Goal: Task Accomplishment & Management: Complete application form

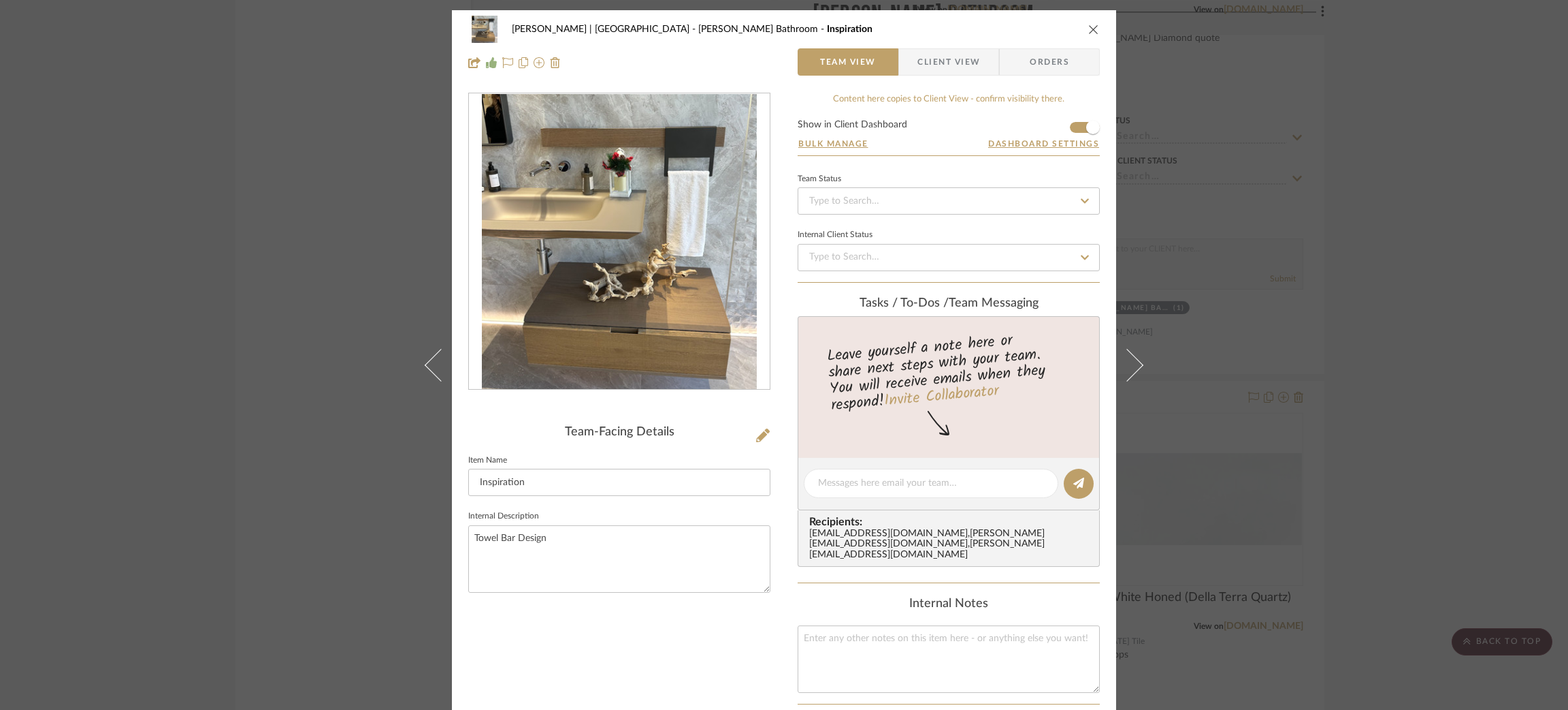
click at [422, 285] on button at bounding box center [432, 364] width 38 height 710
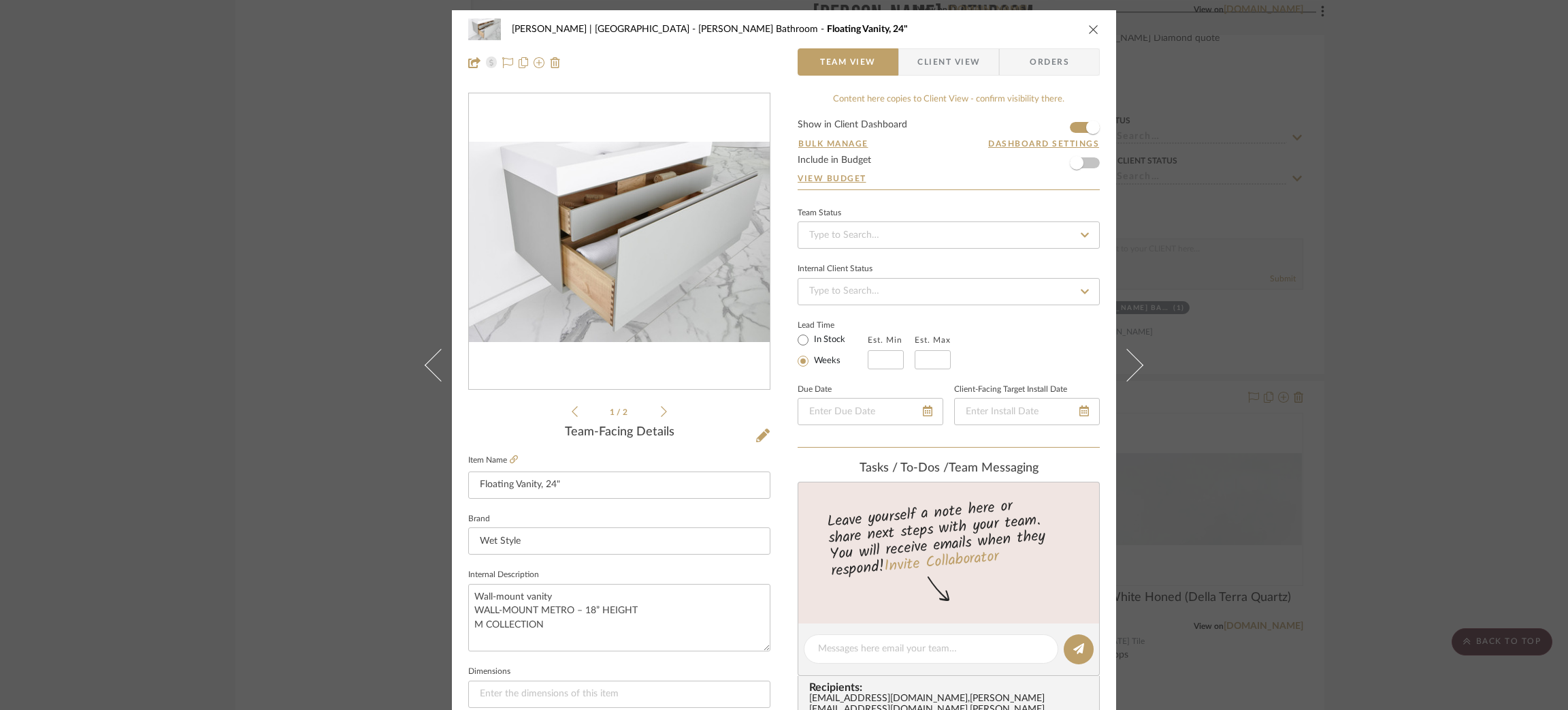
click at [312, 408] on div "[PERSON_NAME] | [GEOGRAPHIC_DATA] [PERSON_NAME] Bathroom Floating Vanity, 24" T…" at bounding box center [784, 355] width 1568 height 710
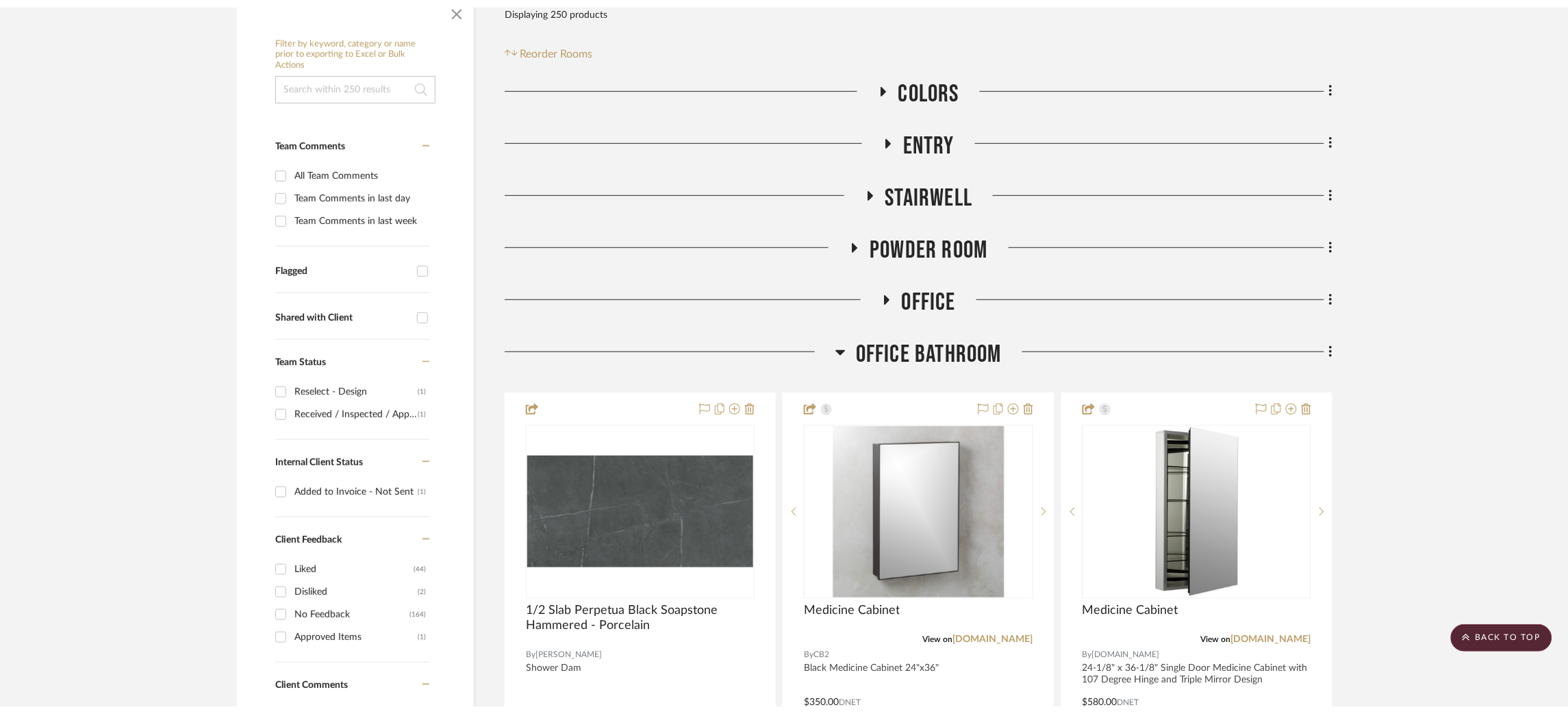
scroll to position [65, 0]
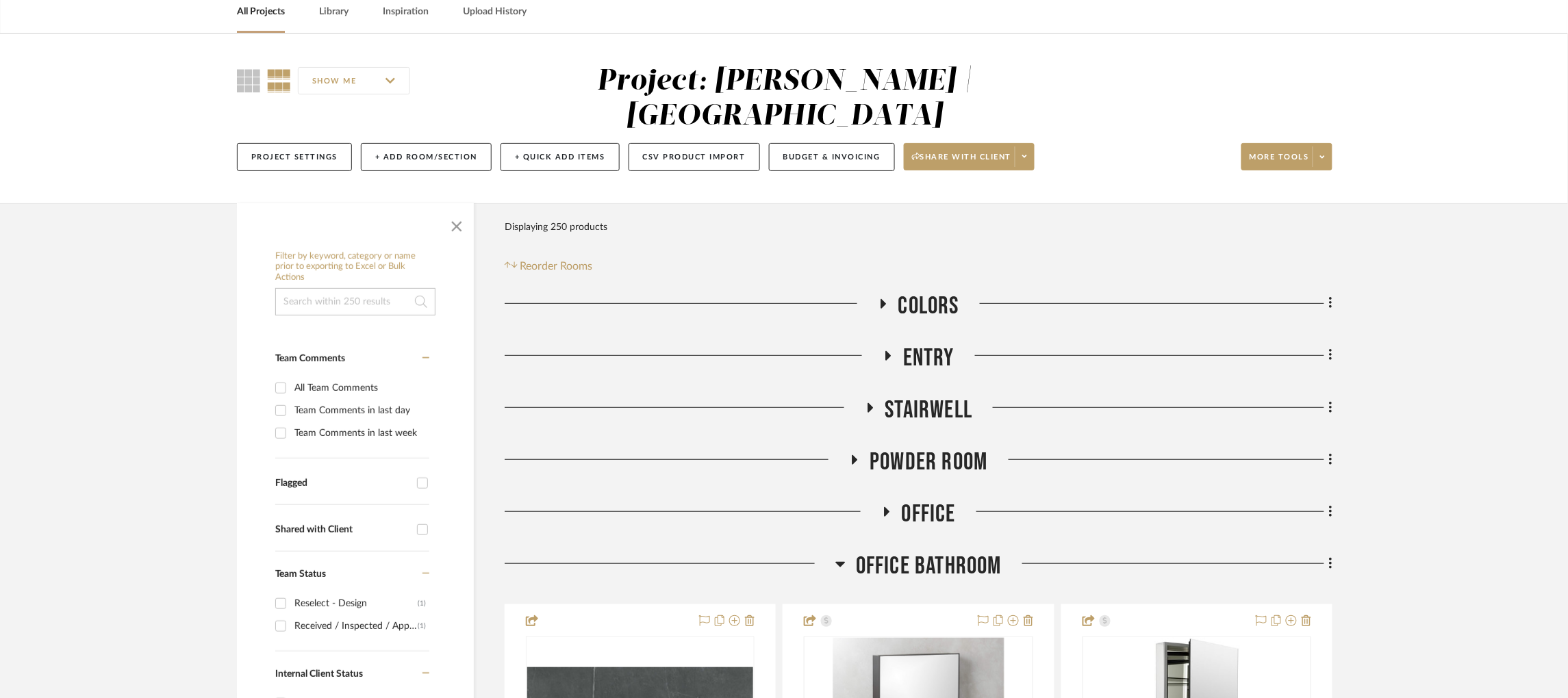
click at [245, 7] on link "All Projects" at bounding box center [261, 12] width 48 height 18
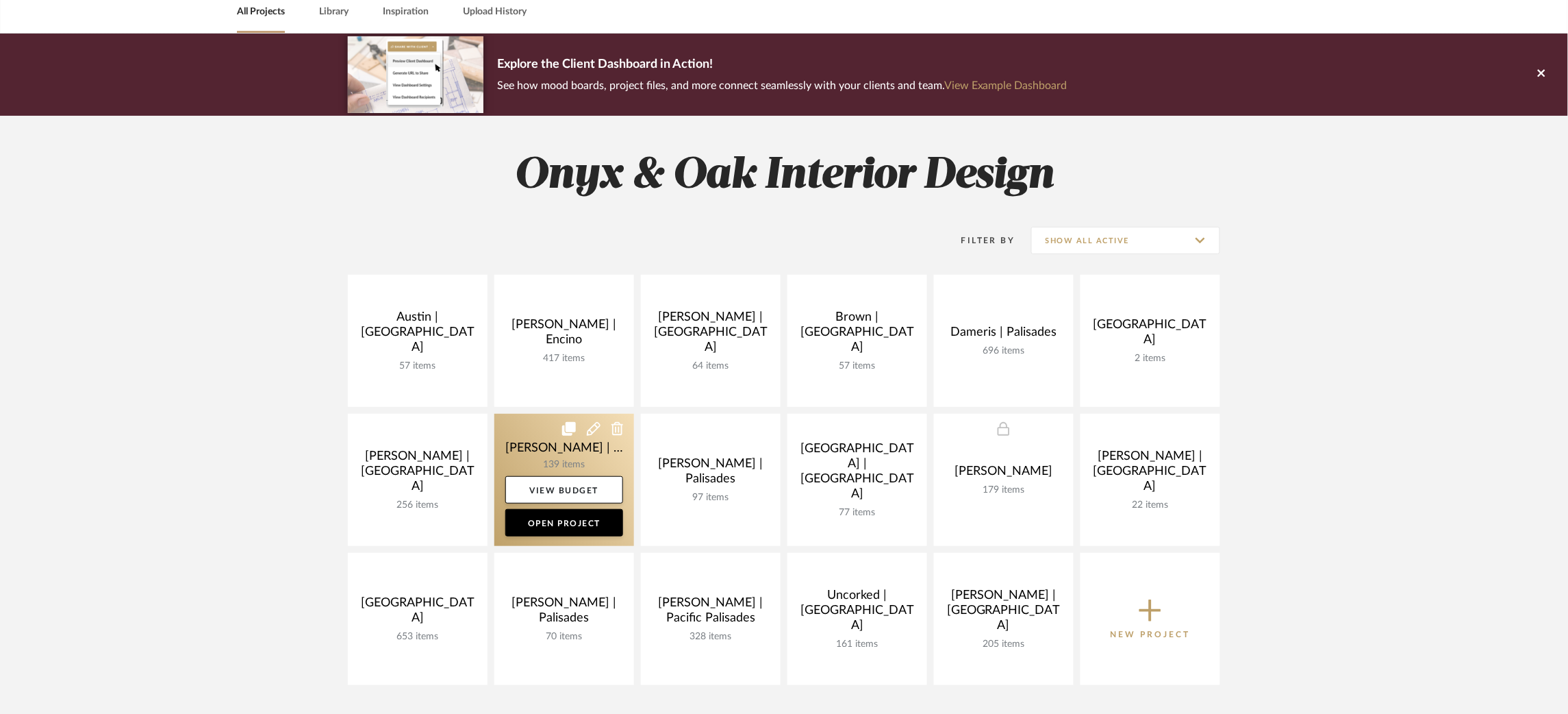
click at [517, 434] on link at bounding box center [564, 479] width 140 height 132
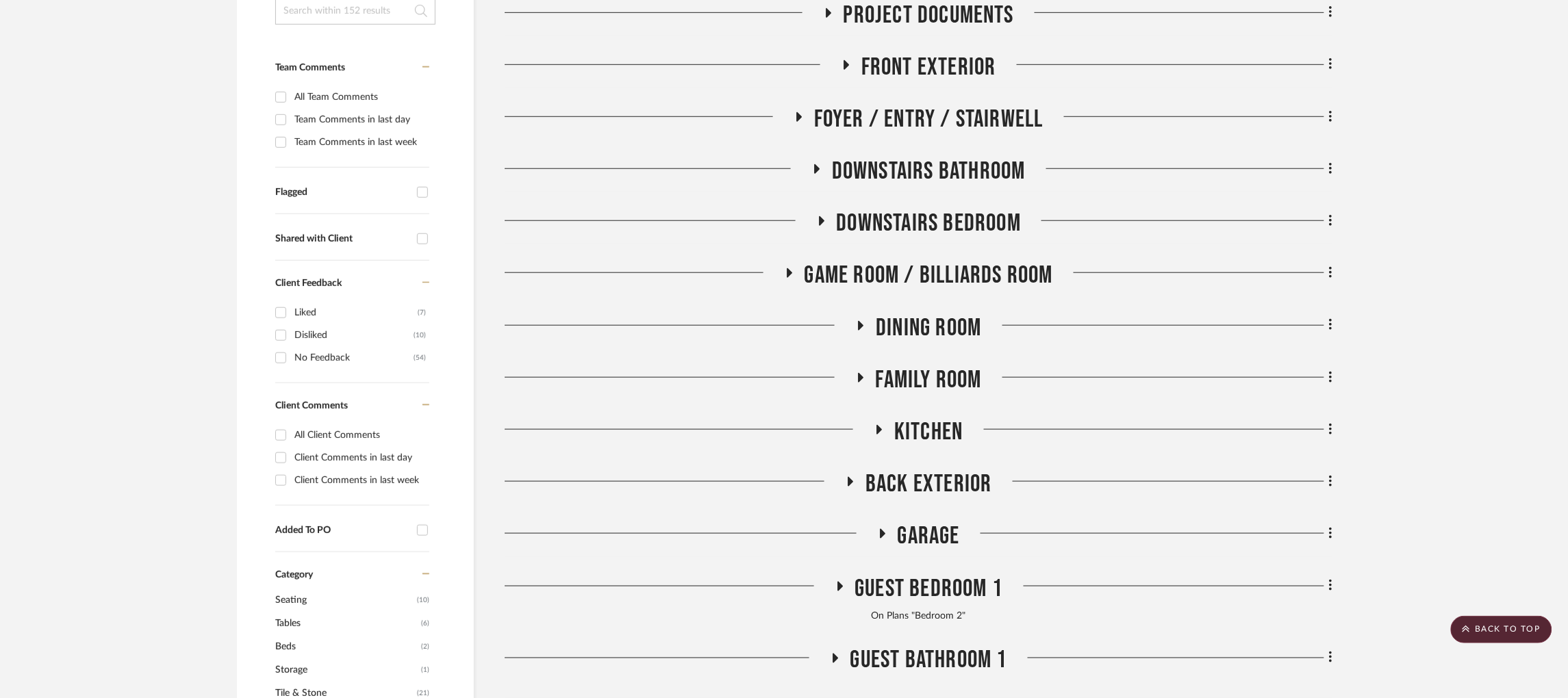
scroll to position [358, 0]
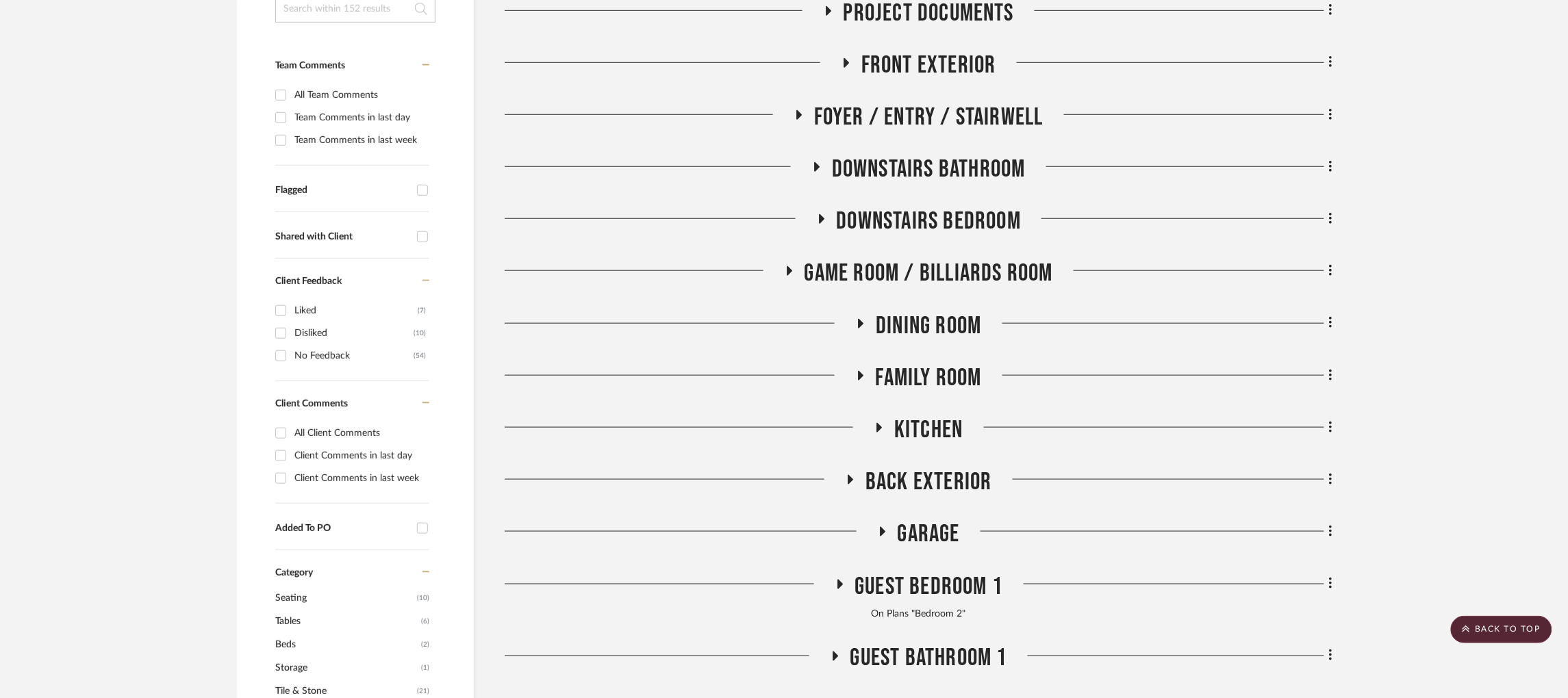
click at [816, 162] on icon at bounding box center [817, 167] width 5 height 10
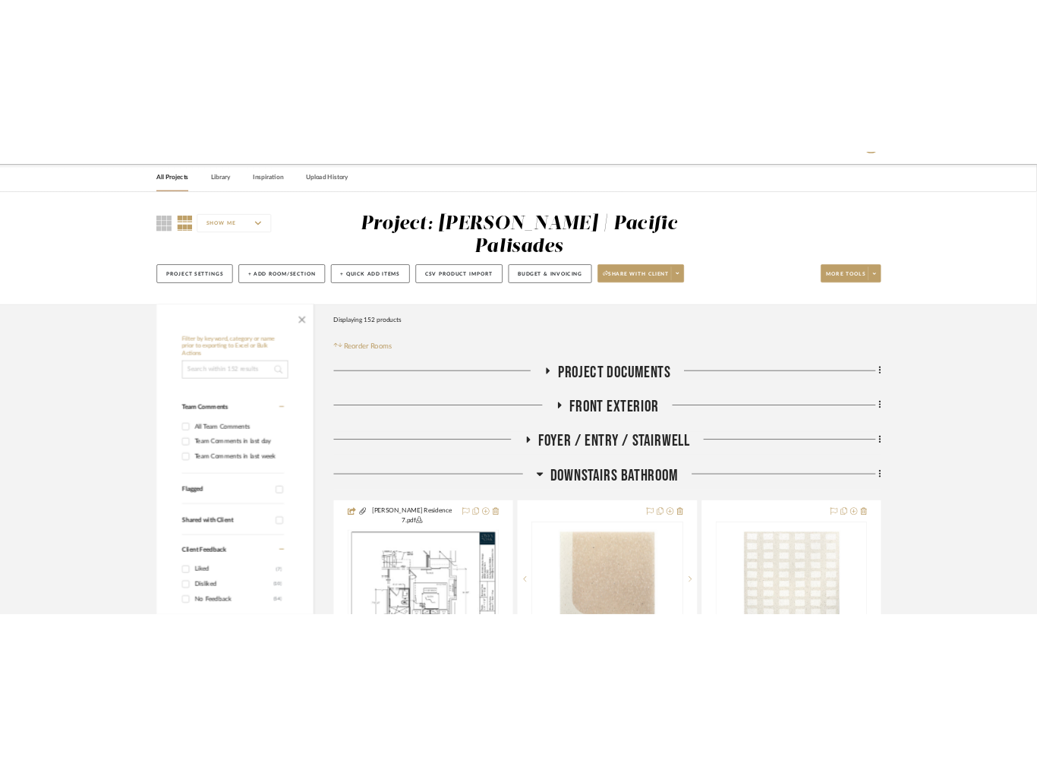
scroll to position [114, 0]
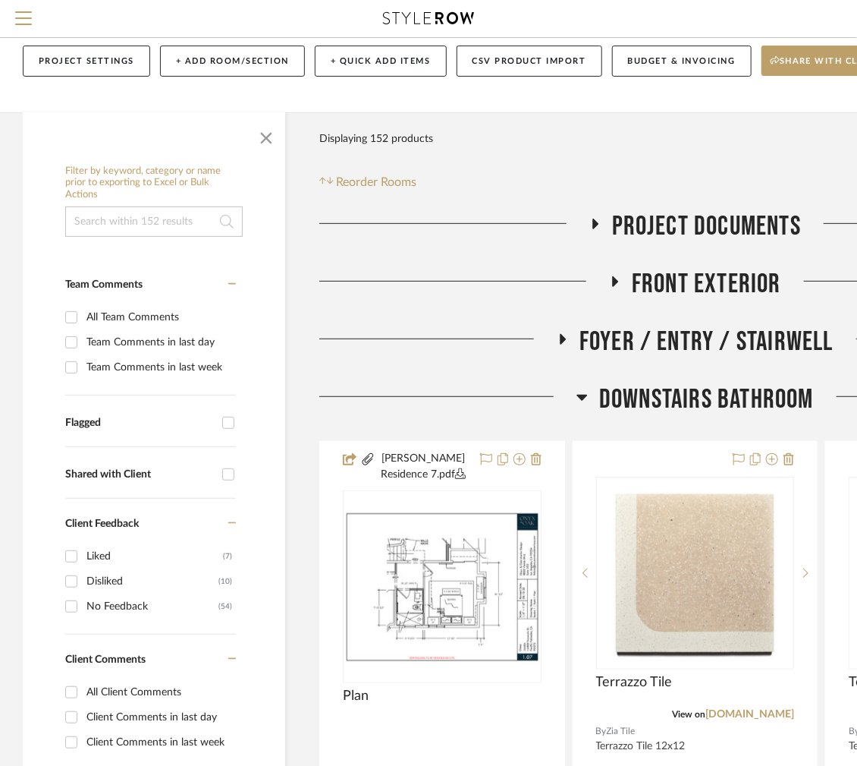
click at [565, 341] on icon at bounding box center [563, 338] width 18 height 11
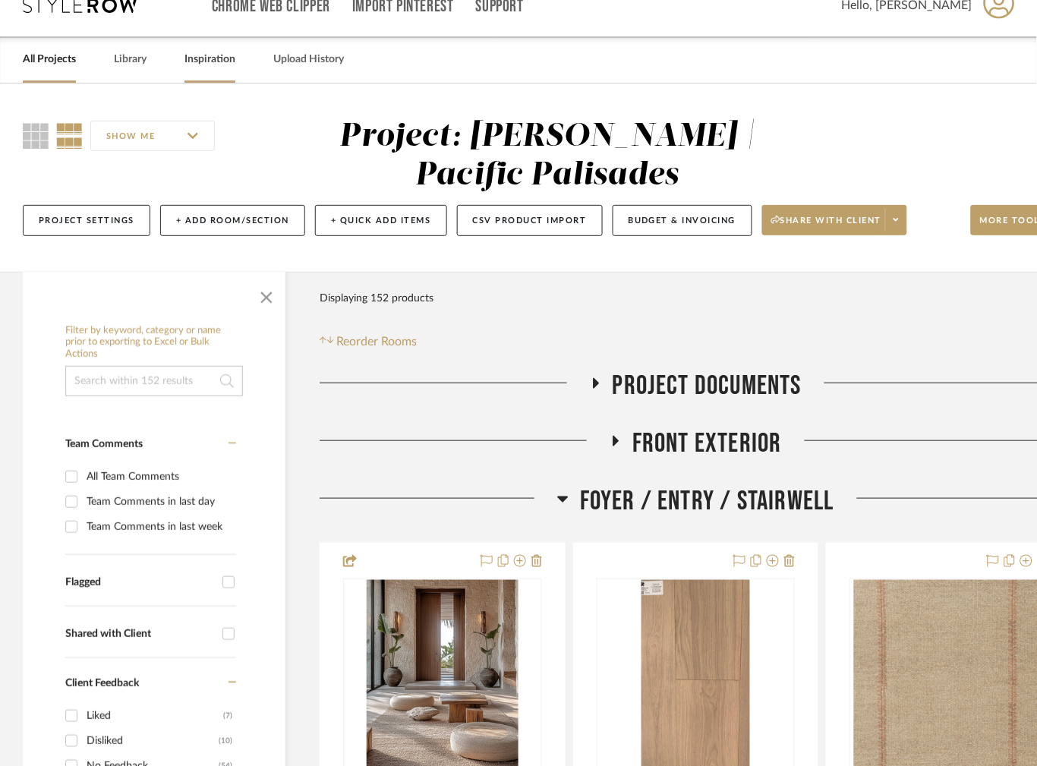
scroll to position [0, 0]
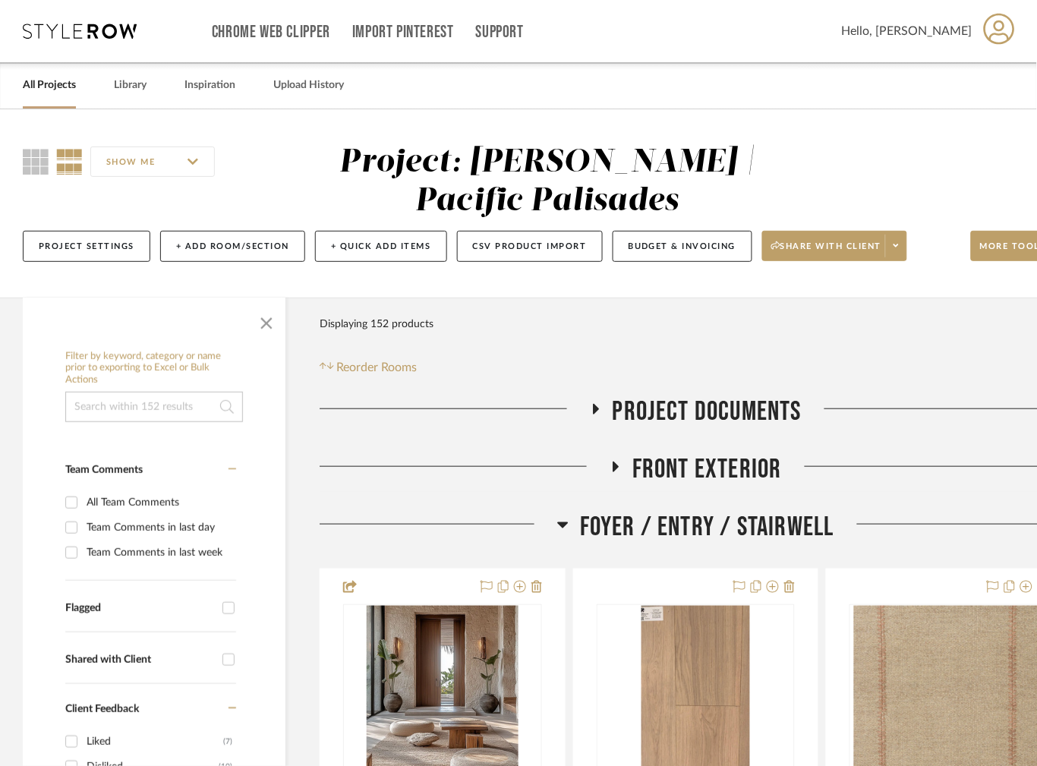
click at [99, 36] on icon at bounding box center [80, 31] width 114 height 15
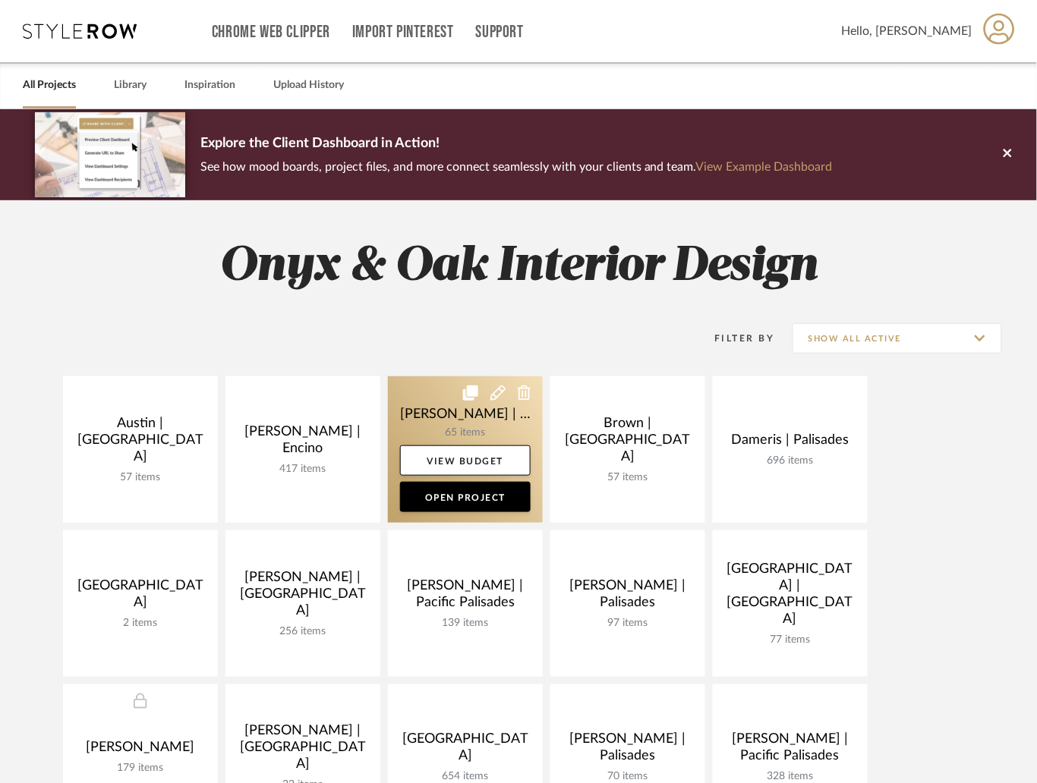
click at [430, 402] on link at bounding box center [465, 449] width 155 height 146
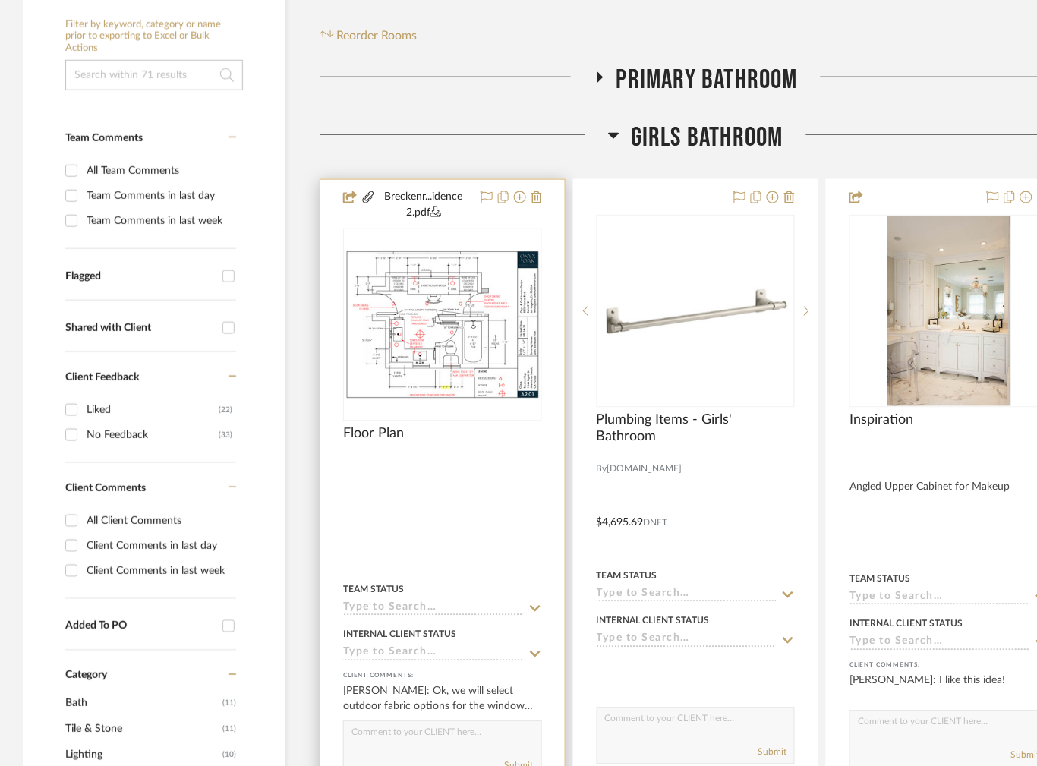
scroll to position [341, 0]
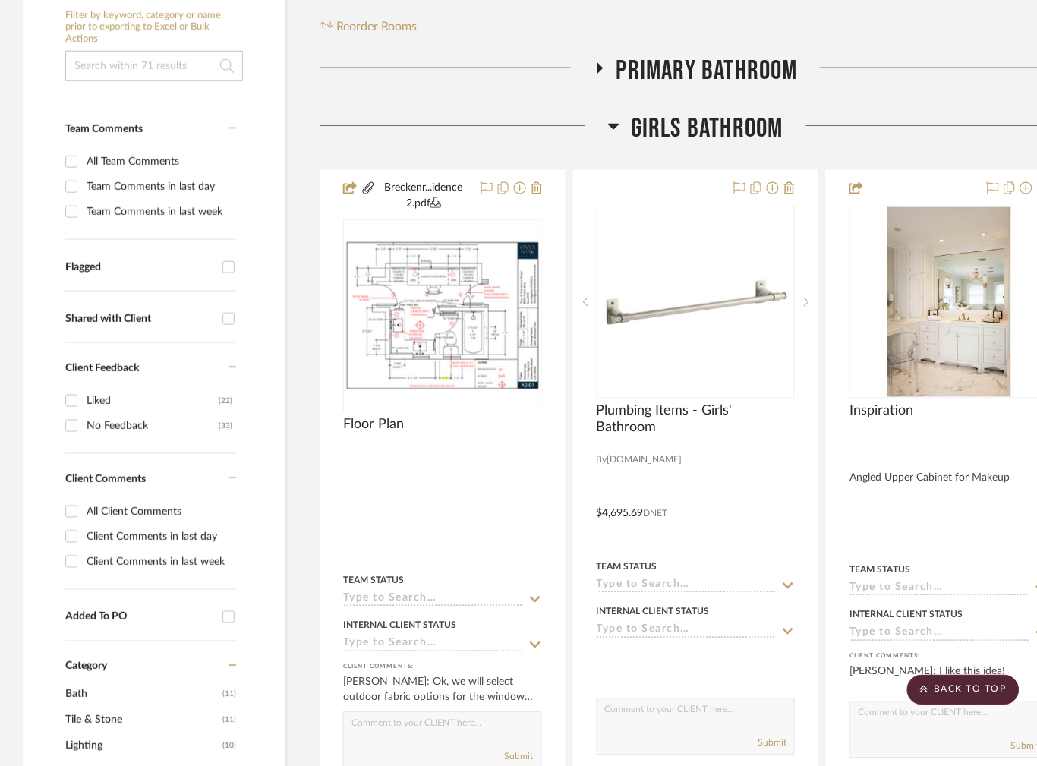
click at [590, 66] on icon at bounding box center [599, 67] width 18 height 11
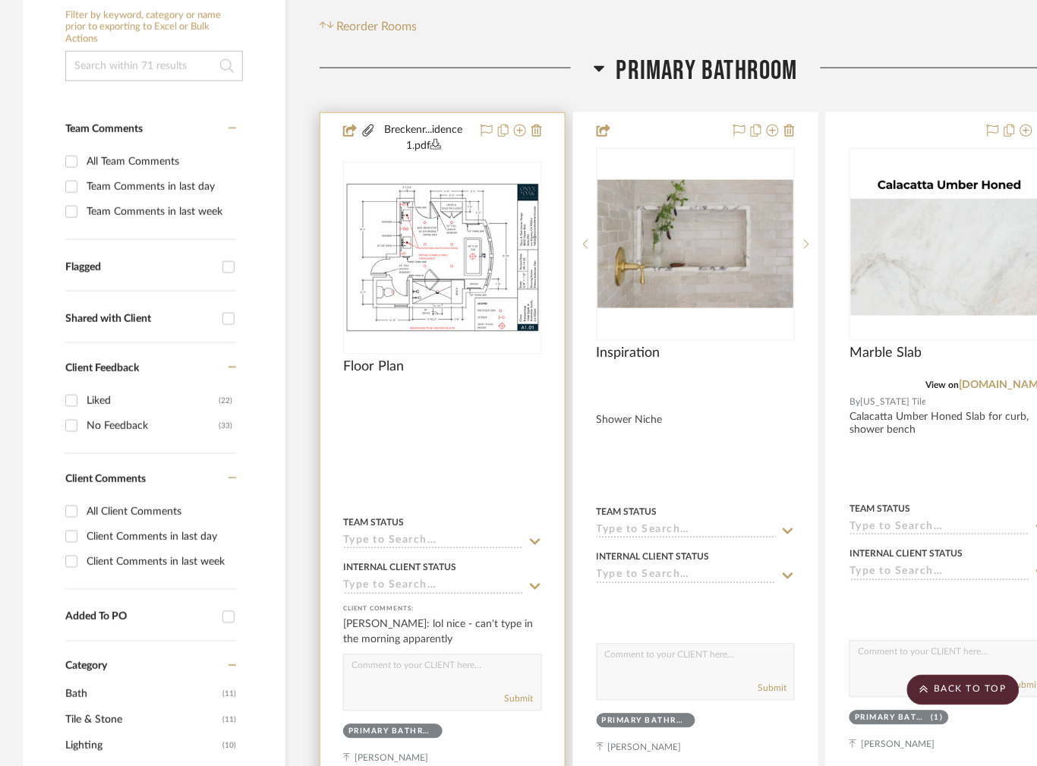
click at [441, 244] on img "0" at bounding box center [443, 258] width 197 height 152
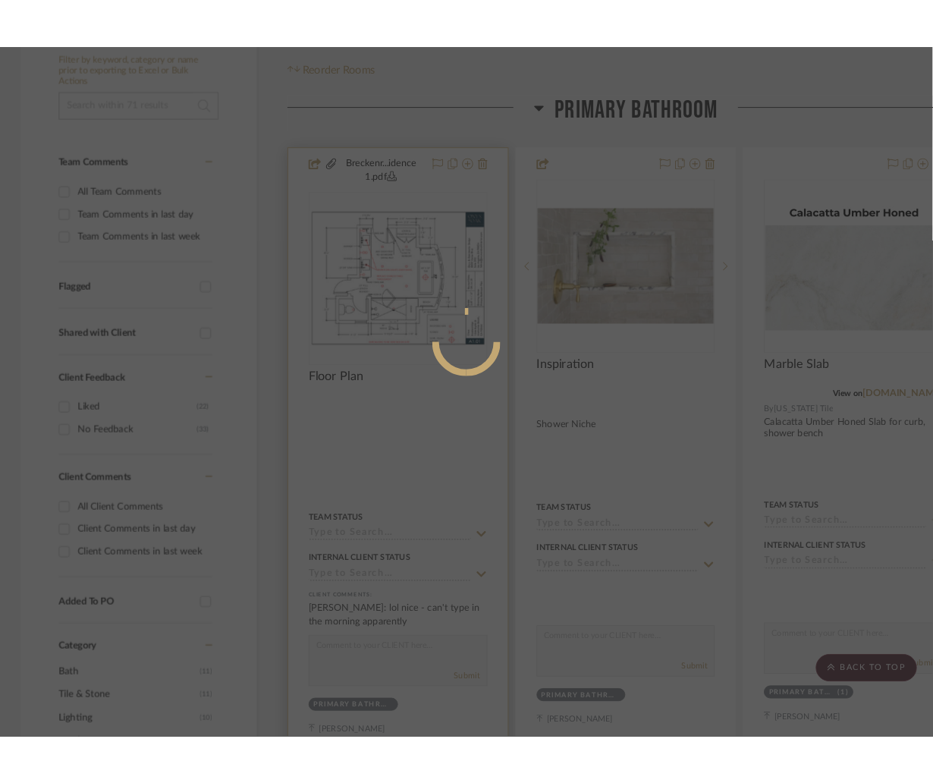
scroll to position [0, 0]
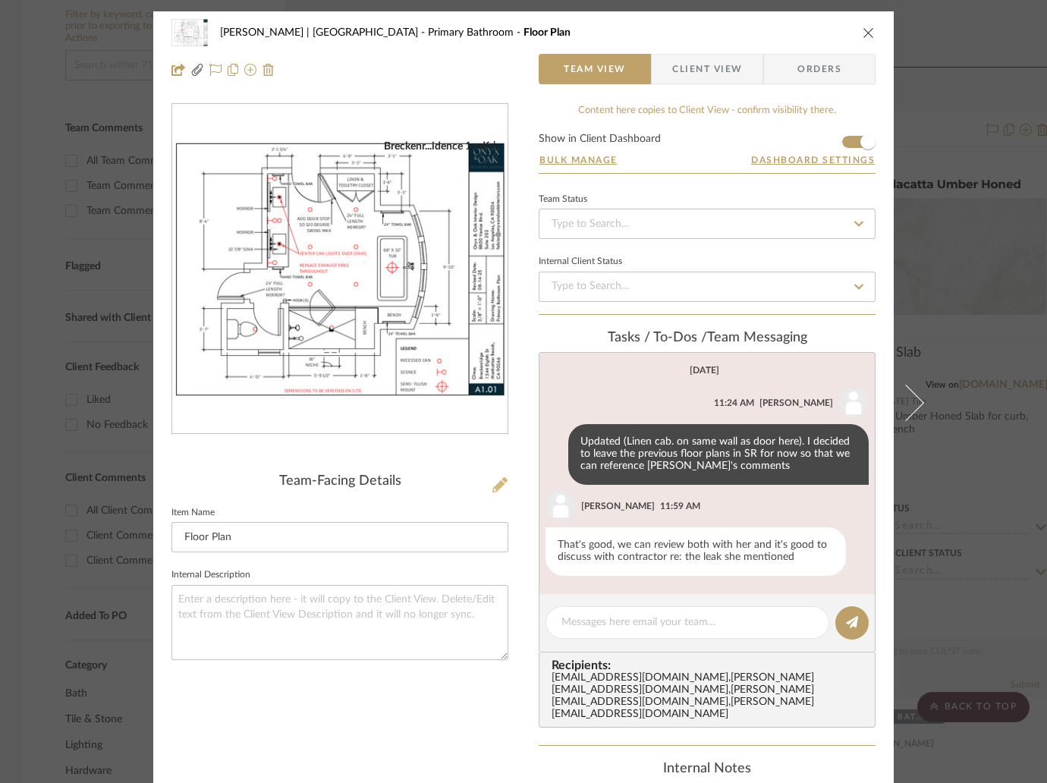
click at [499, 483] on icon at bounding box center [499, 484] width 15 height 15
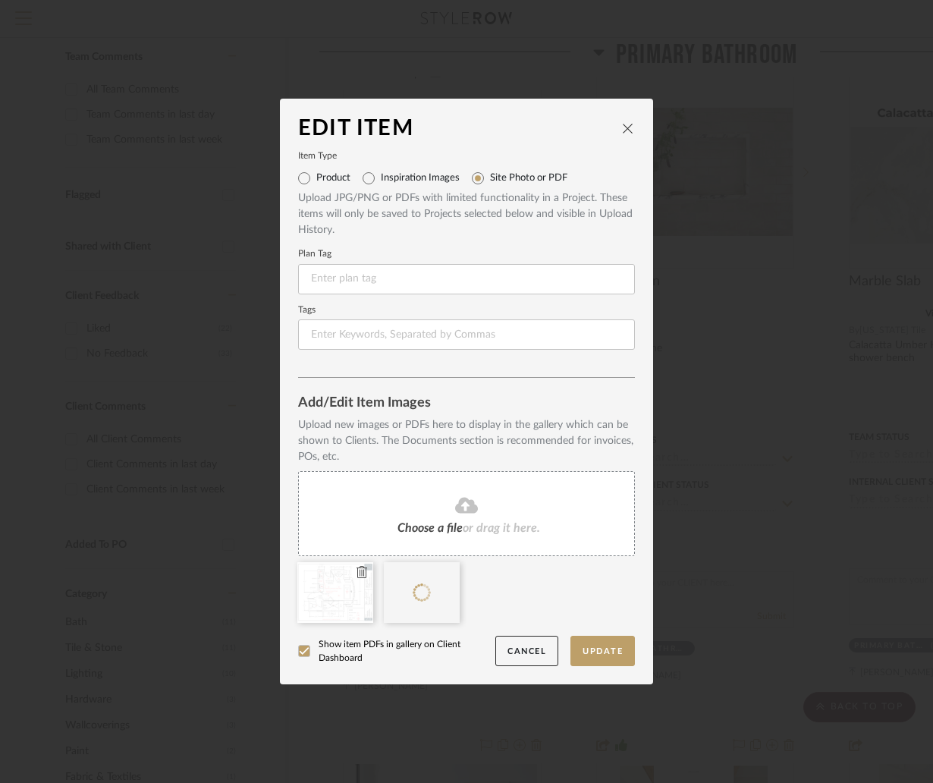
click at [357, 572] on icon at bounding box center [362, 572] width 11 height 12
click at [593, 648] on button "Update" at bounding box center [603, 651] width 65 height 31
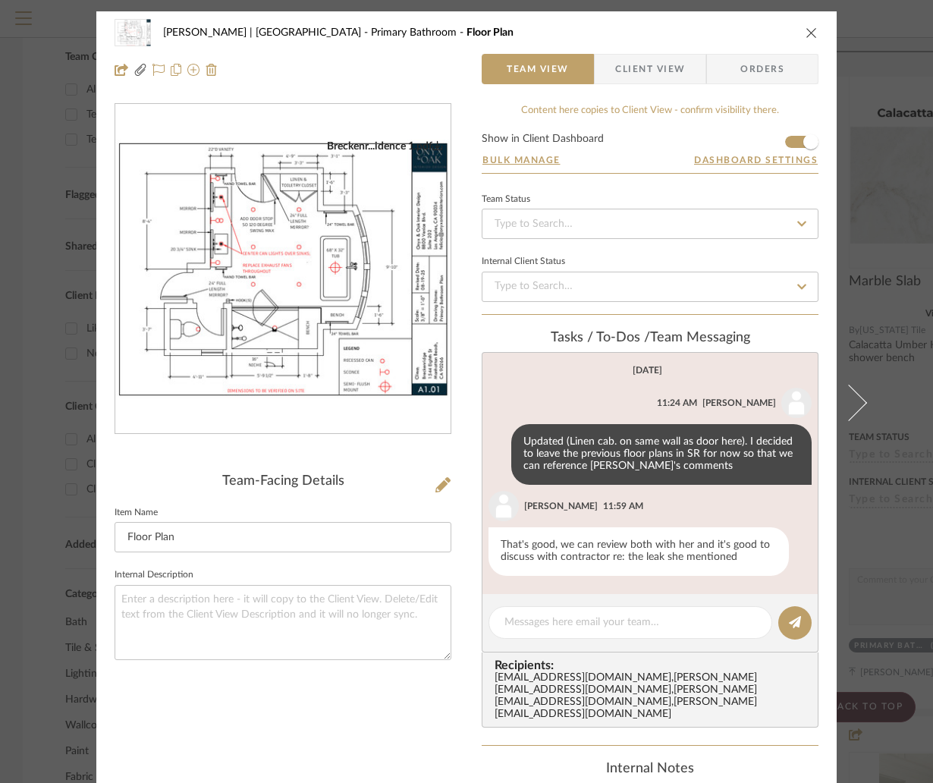
click at [894, 149] on div "[PERSON_NAME] | [GEOGRAPHIC_DATA] Primary Bathroom Floor Plan Team View Client …" at bounding box center [466, 391] width 933 height 783
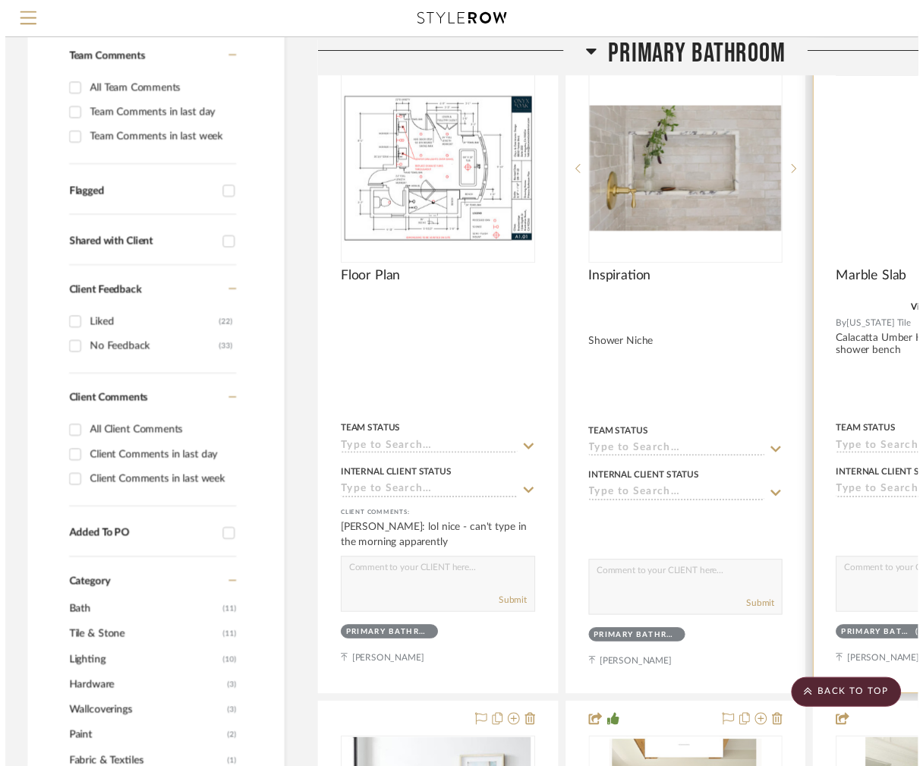
scroll to position [341, 0]
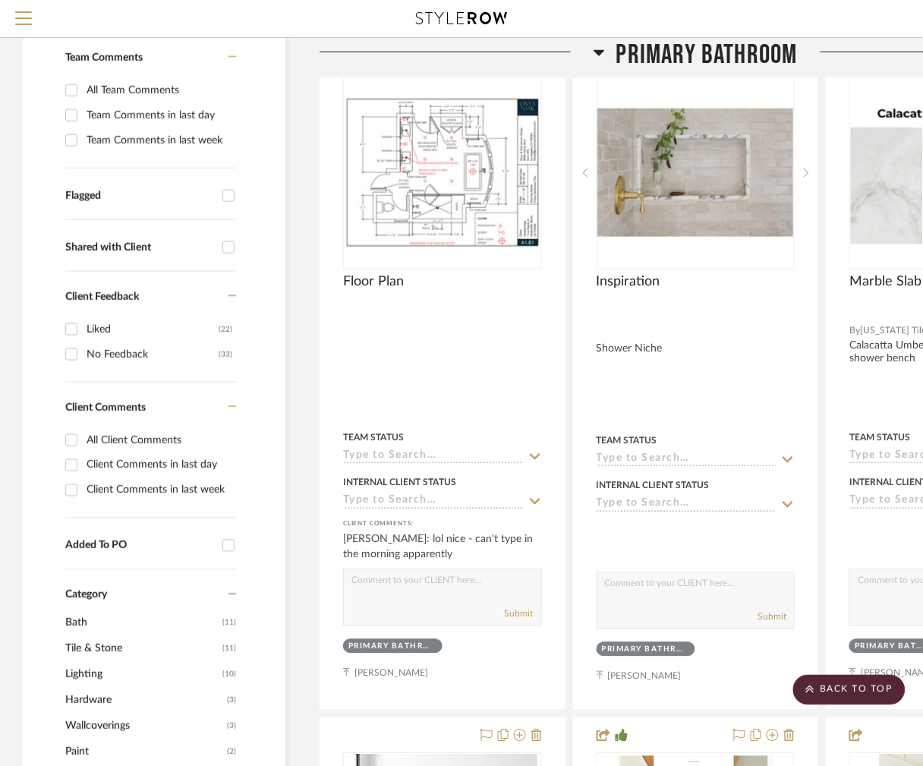
click at [600, 54] on icon at bounding box center [598, 51] width 11 height 18
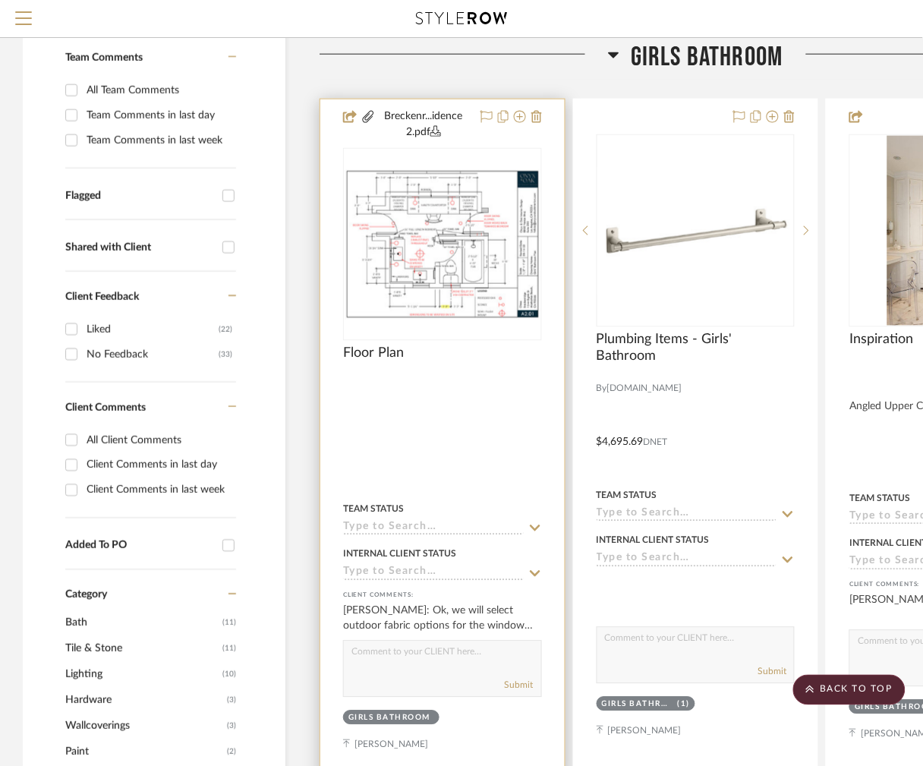
click at [436, 252] on img "0" at bounding box center [443, 244] width 196 height 151
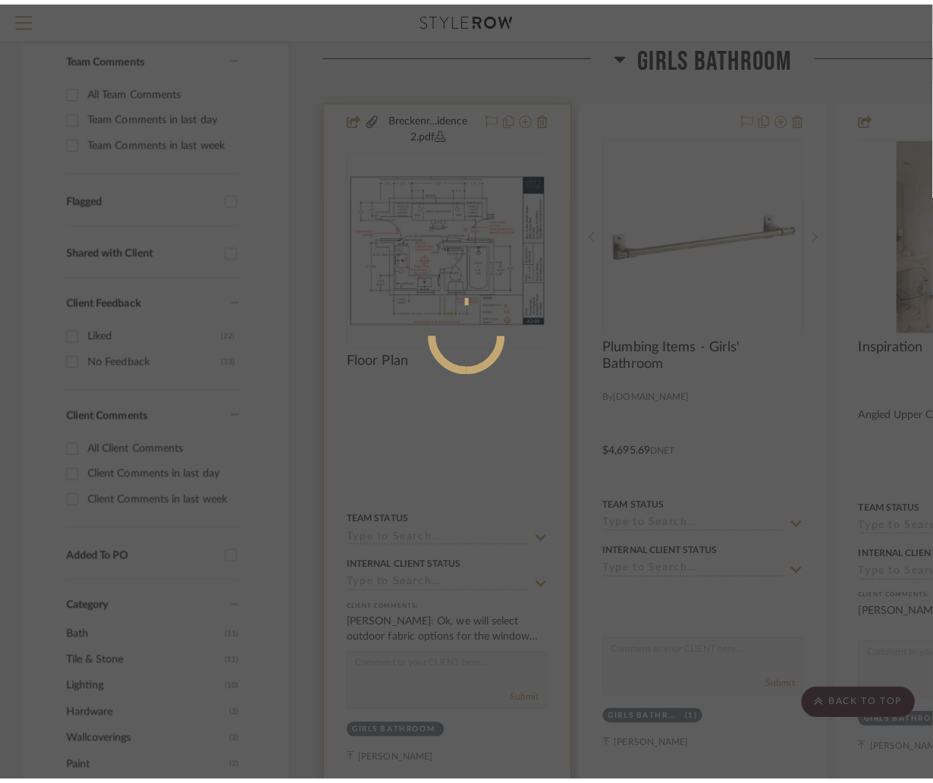
scroll to position [0, 0]
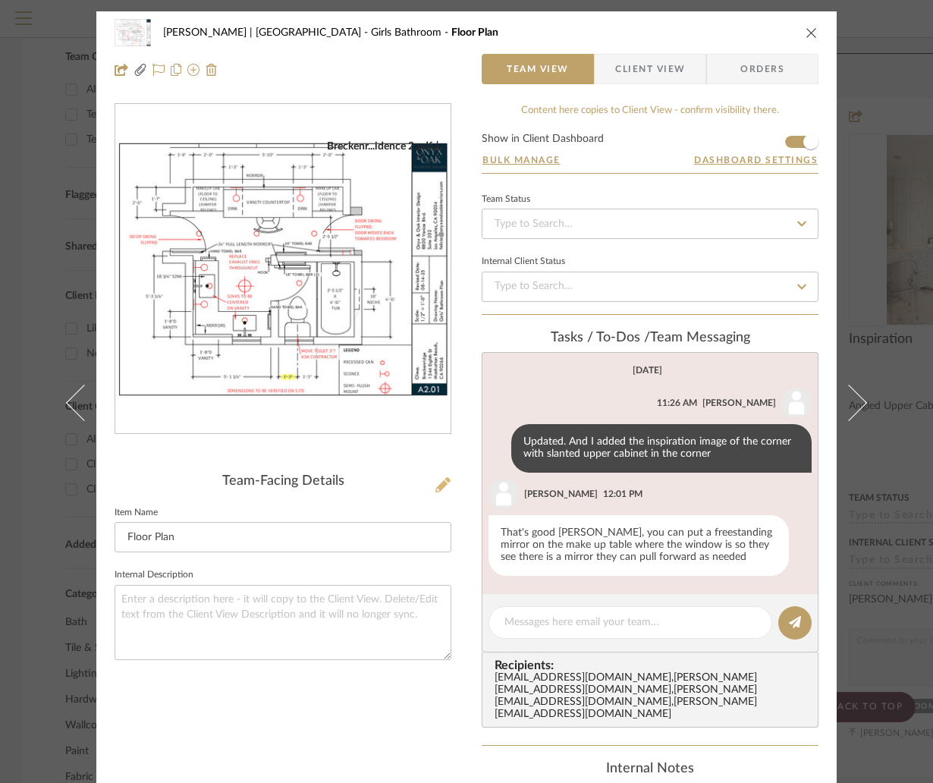
click at [436, 480] on icon at bounding box center [443, 484] width 15 height 15
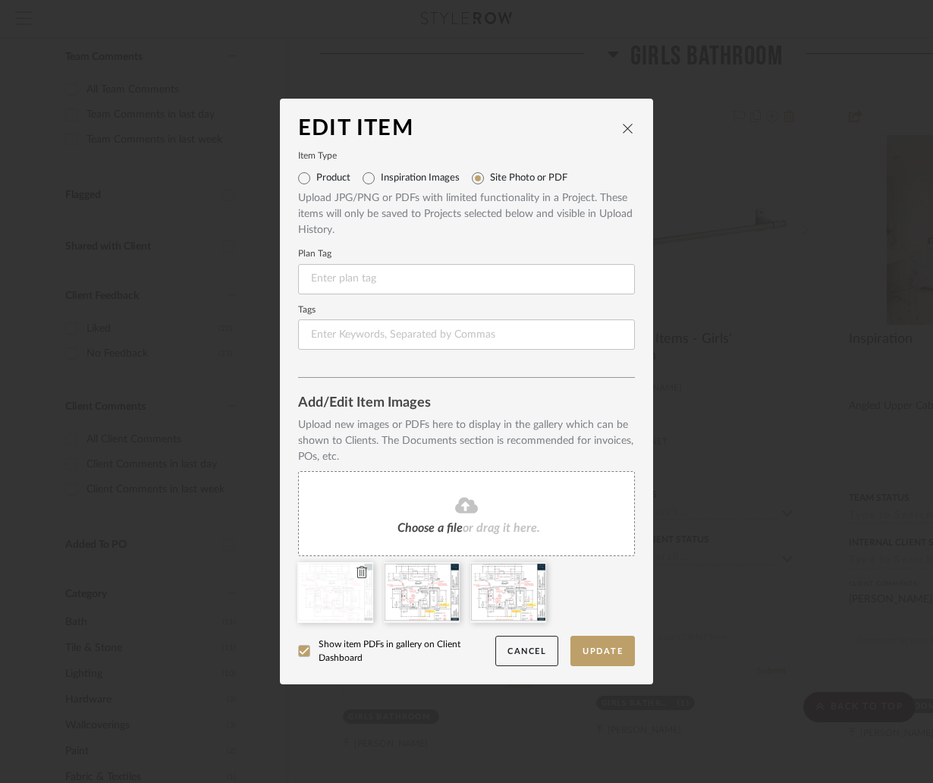
click at [357, 571] on icon at bounding box center [362, 572] width 11 height 12
click at [0, 0] on icon at bounding box center [0, 0] width 0 height 0
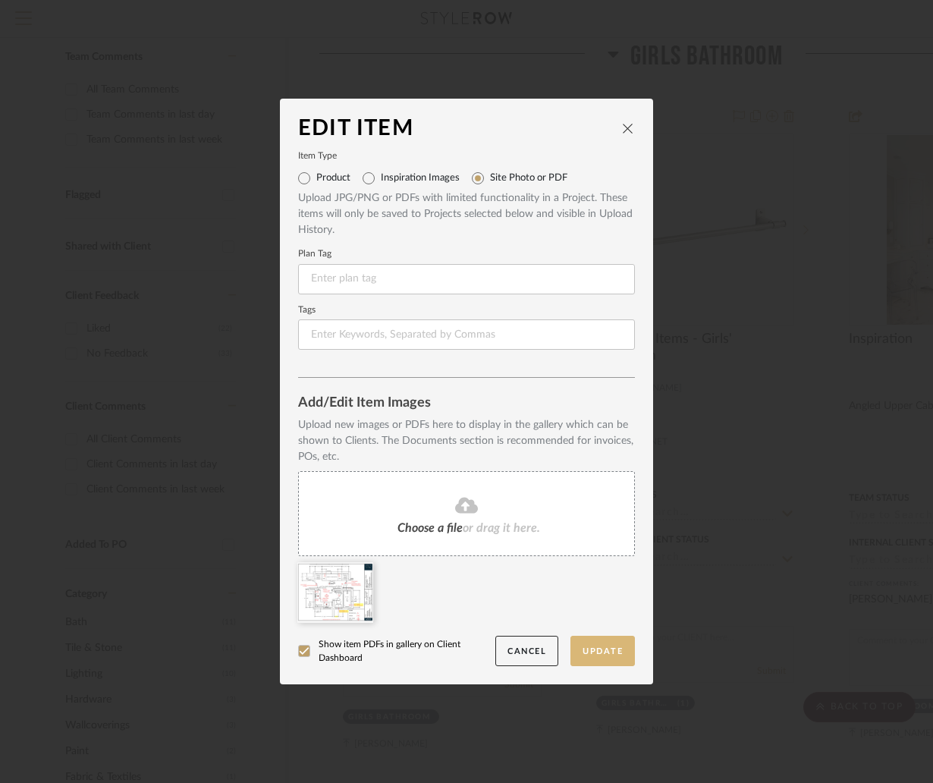
click at [627, 649] on button "Update" at bounding box center [603, 651] width 65 height 31
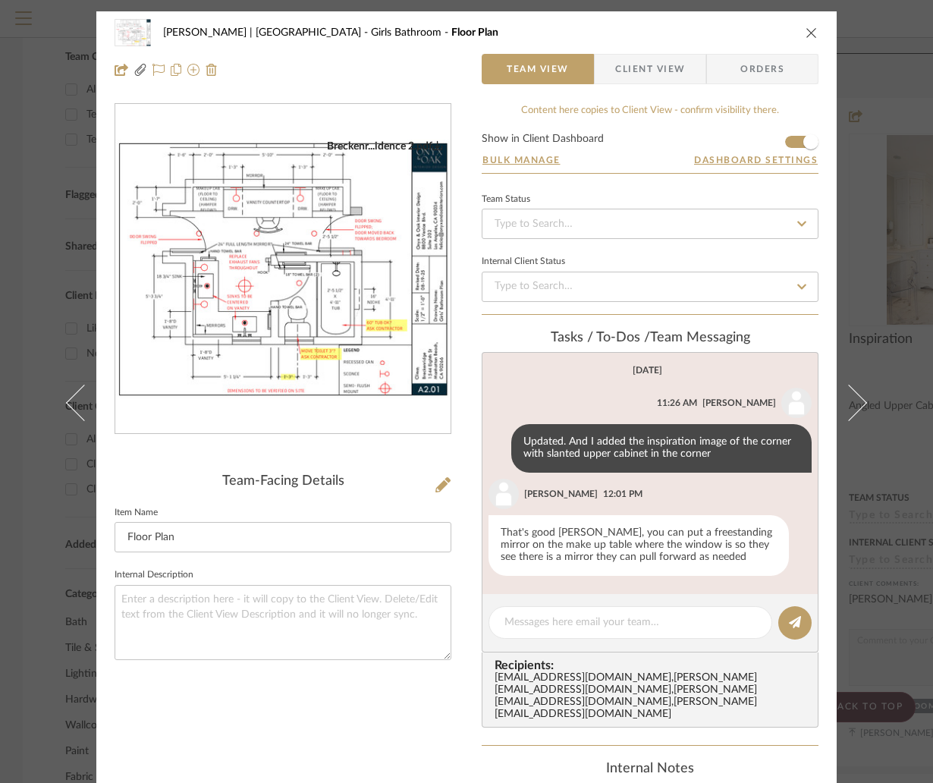
click at [889, 162] on div "[PERSON_NAME] | [GEOGRAPHIC_DATA] Girls Bathroom Floor Plan Team View Client Vi…" at bounding box center [466, 391] width 933 height 783
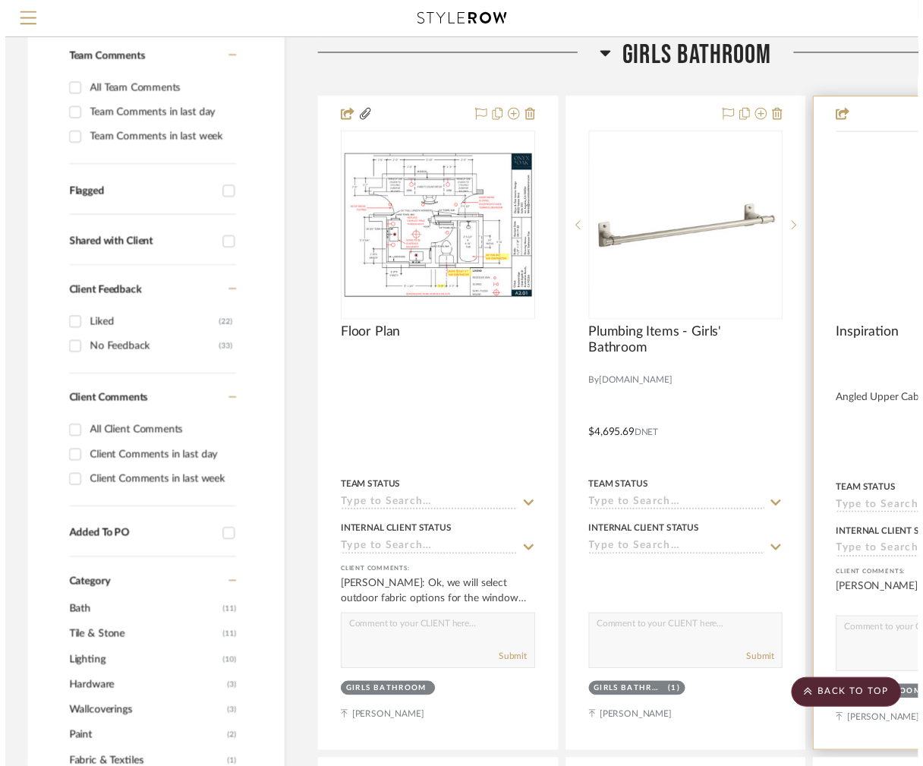
scroll to position [341, 0]
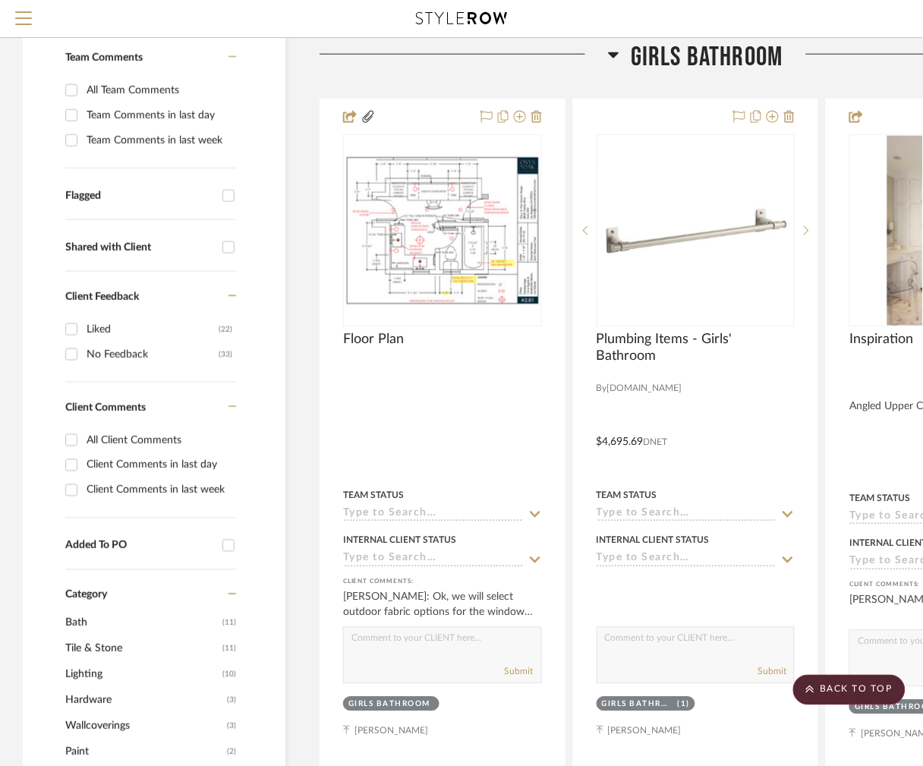
click at [611, 50] on icon at bounding box center [613, 55] width 11 height 18
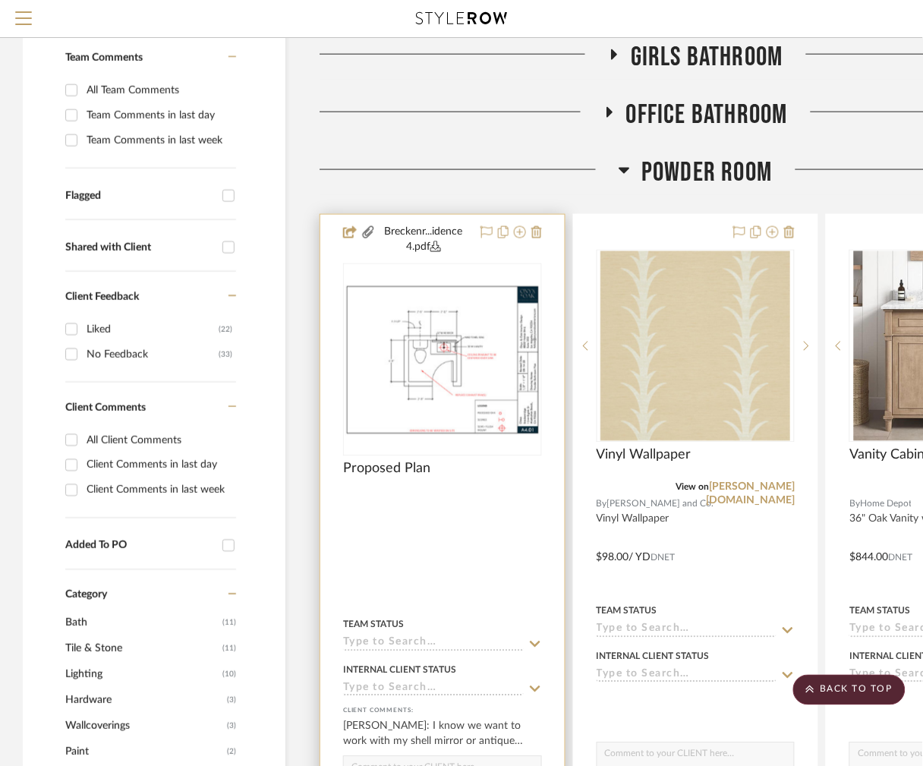
click at [502, 358] on img "0" at bounding box center [443, 360] width 196 height 151
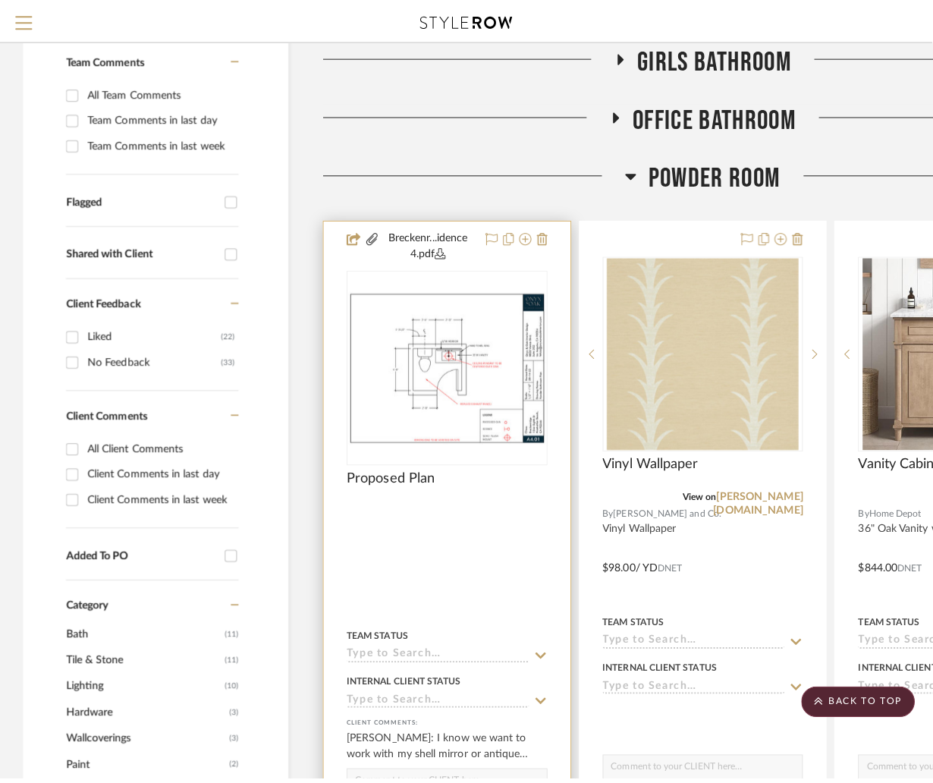
scroll to position [0, 0]
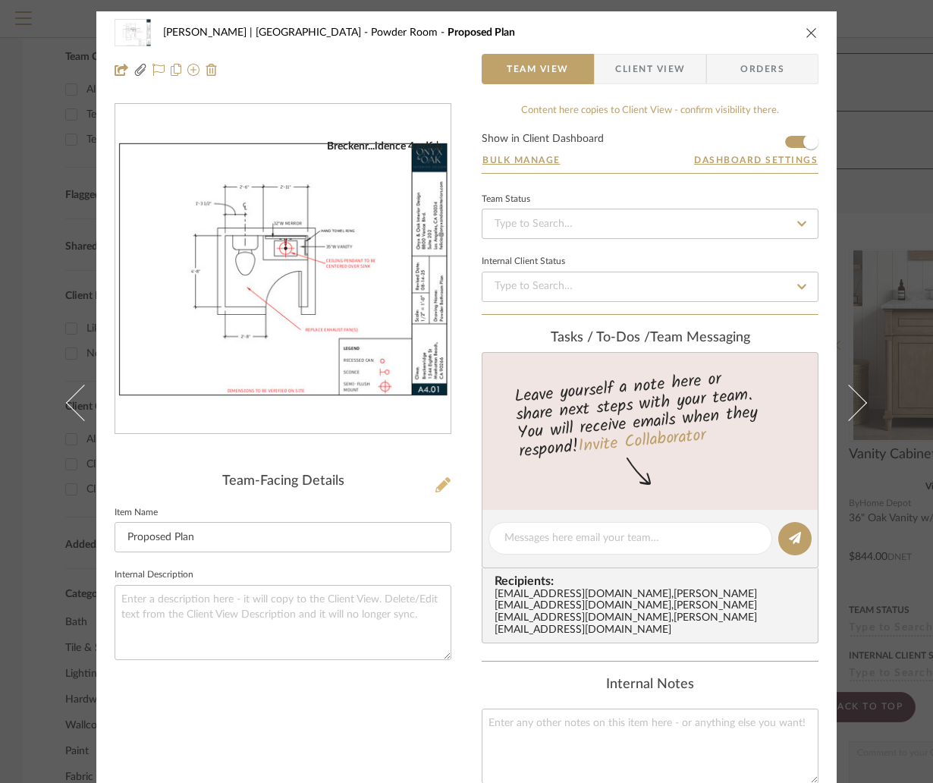
click at [436, 482] on icon at bounding box center [443, 484] width 15 height 15
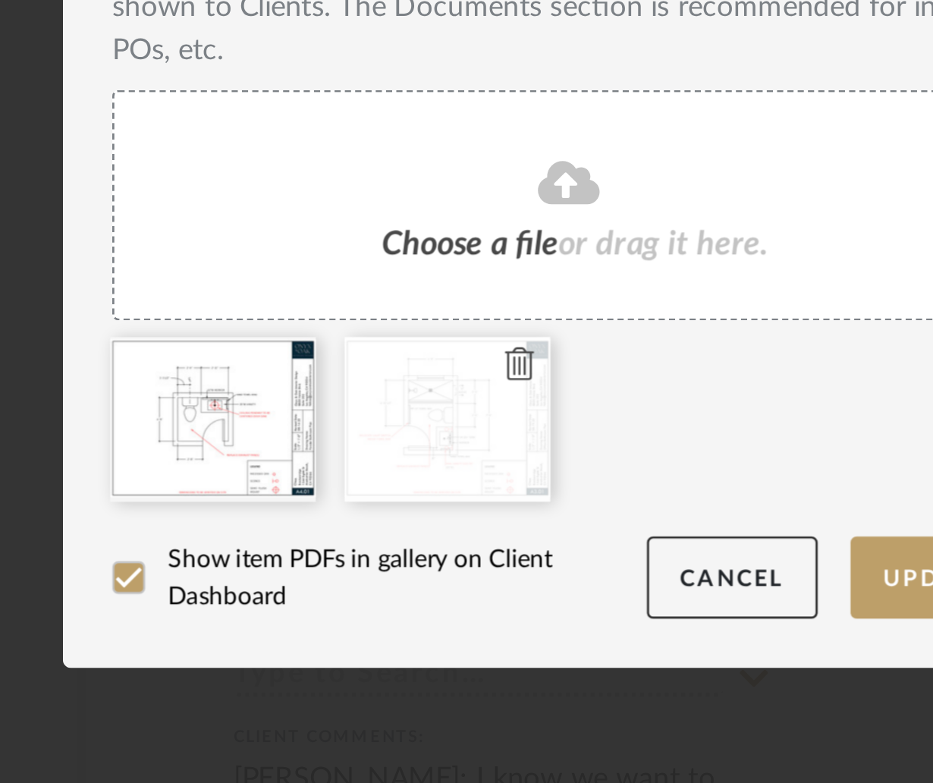
click at [444, 568] on icon at bounding box center [448, 572] width 11 height 12
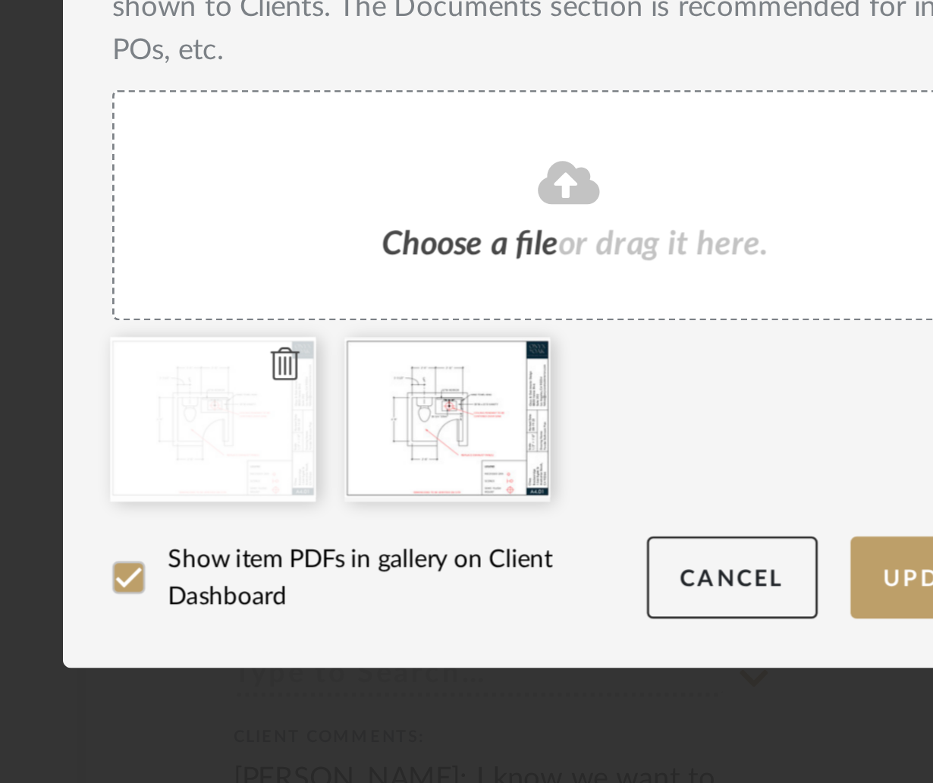
click at [357, 571] on icon at bounding box center [362, 572] width 11 height 12
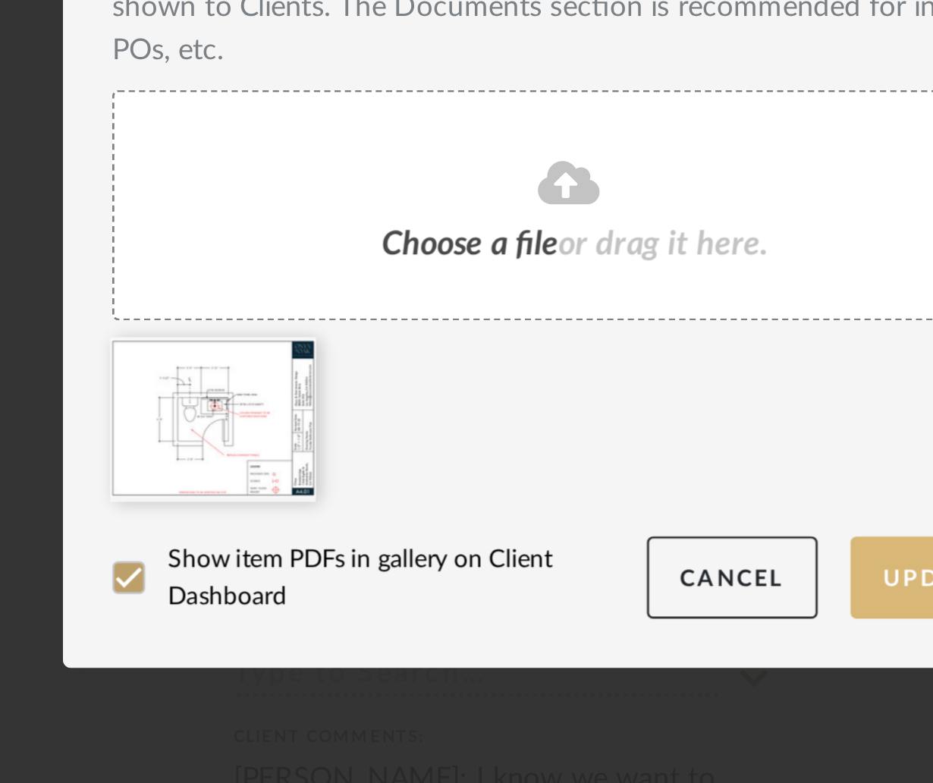
click at [587, 657] on button "Update" at bounding box center [603, 651] width 65 height 31
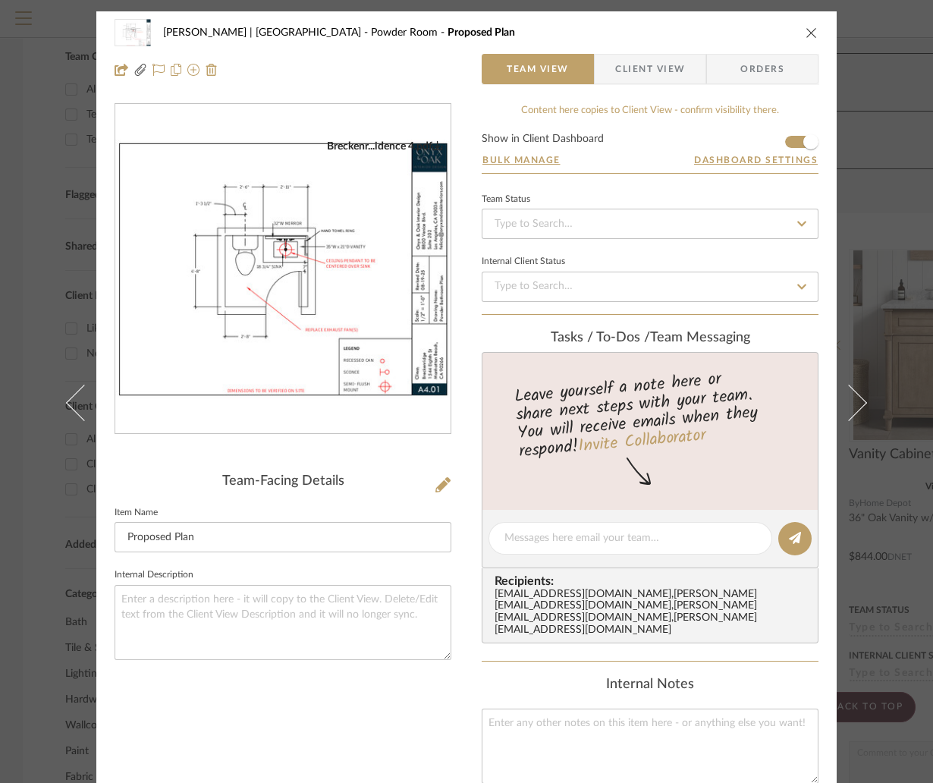
click at [898, 217] on div "[PERSON_NAME] | [GEOGRAPHIC_DATA] Powder Room Proposed Plan Team View Client Vi…" at bounding box center [466, 391] width 933 height 783
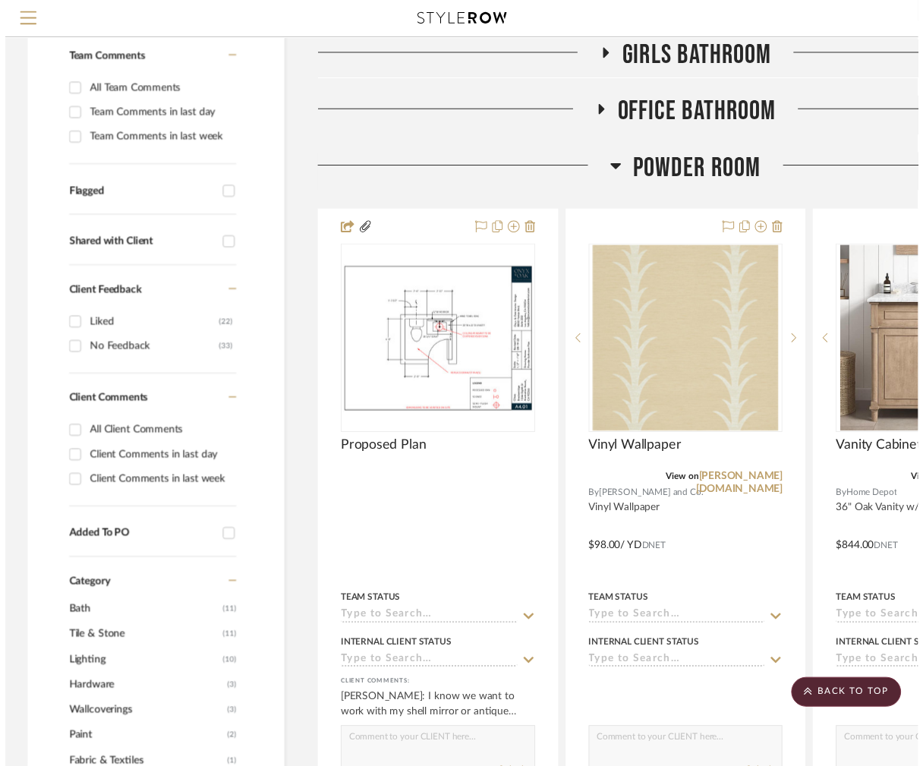
scroll to position [341, 0]
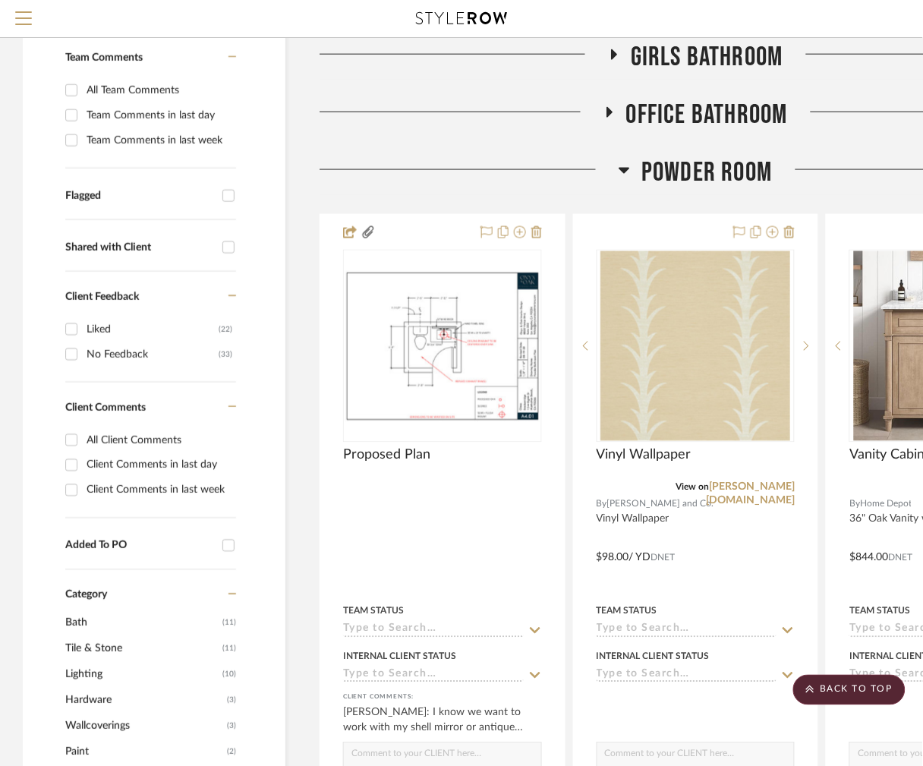
click at [625, 168] on icon at bounding box center [623, 170] width 11 height 18
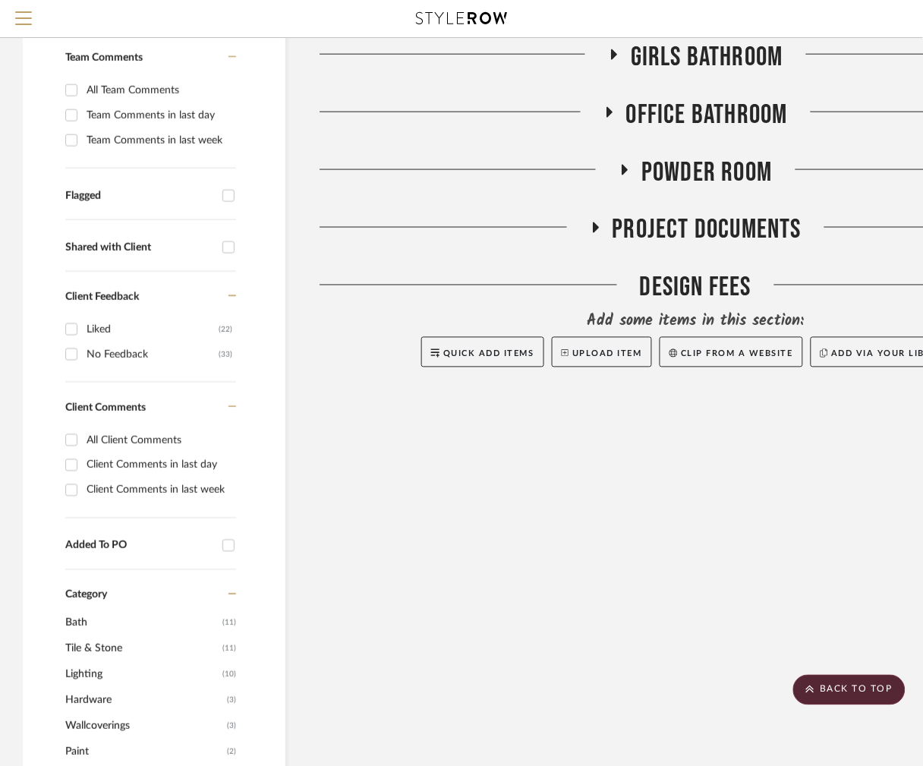
click at [603, 109] on icon at bounding box center [609, 111] width 18 height 11
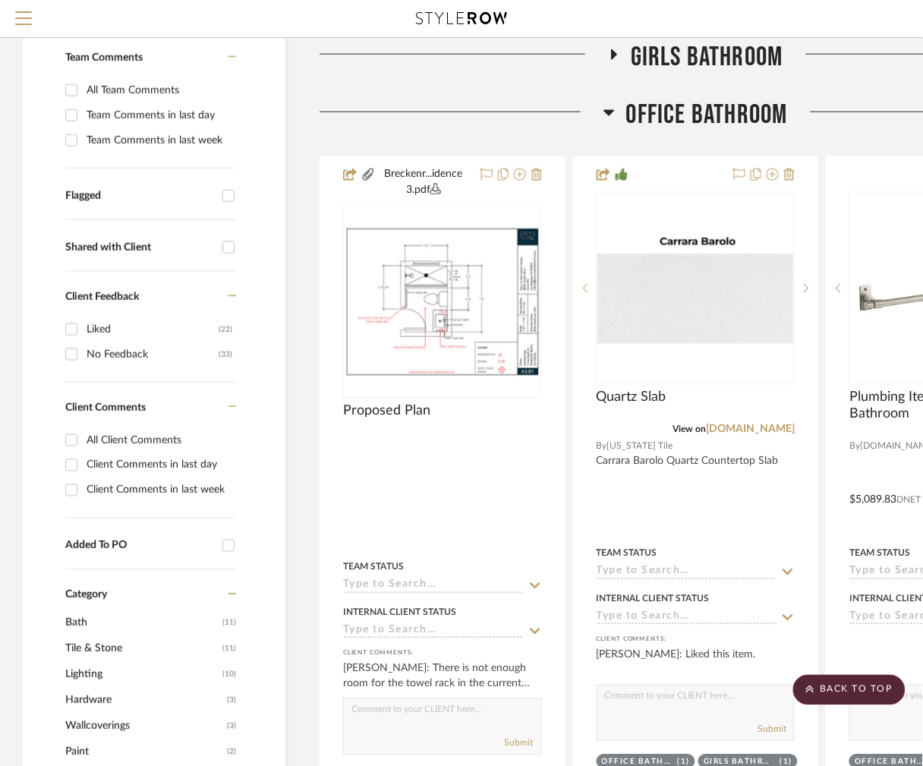
click at [439, 304] on img "0" at bounding box center [443, 302] width 196 height 151
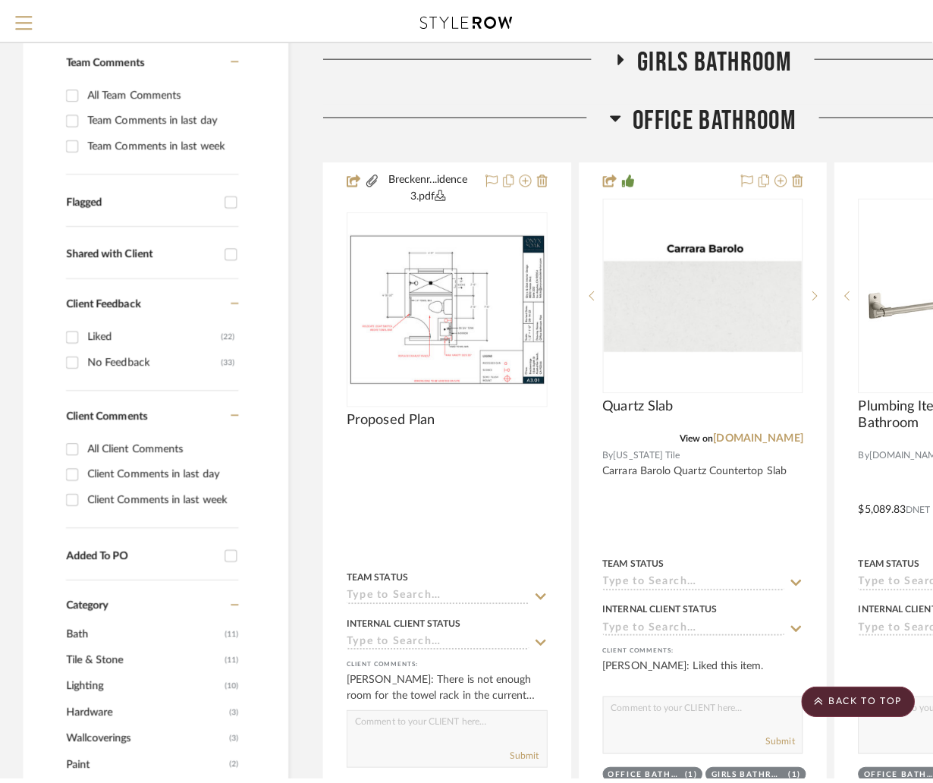
scroll to position [0, 0]
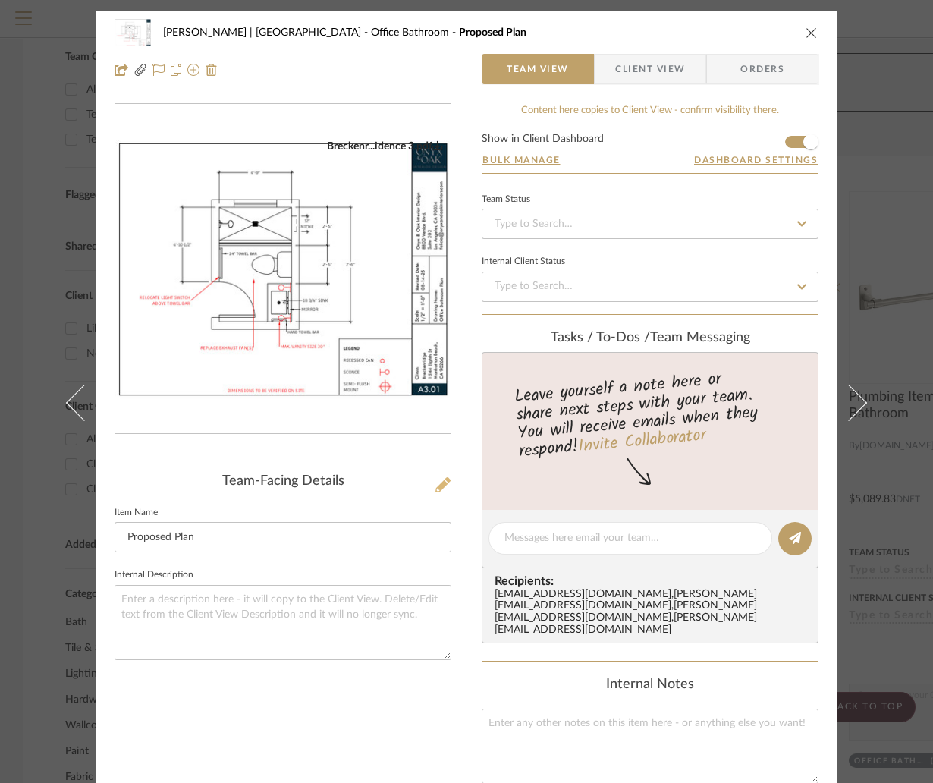
click at [436, 489] on icon at bounding box center [443, 484] width 15 height 15
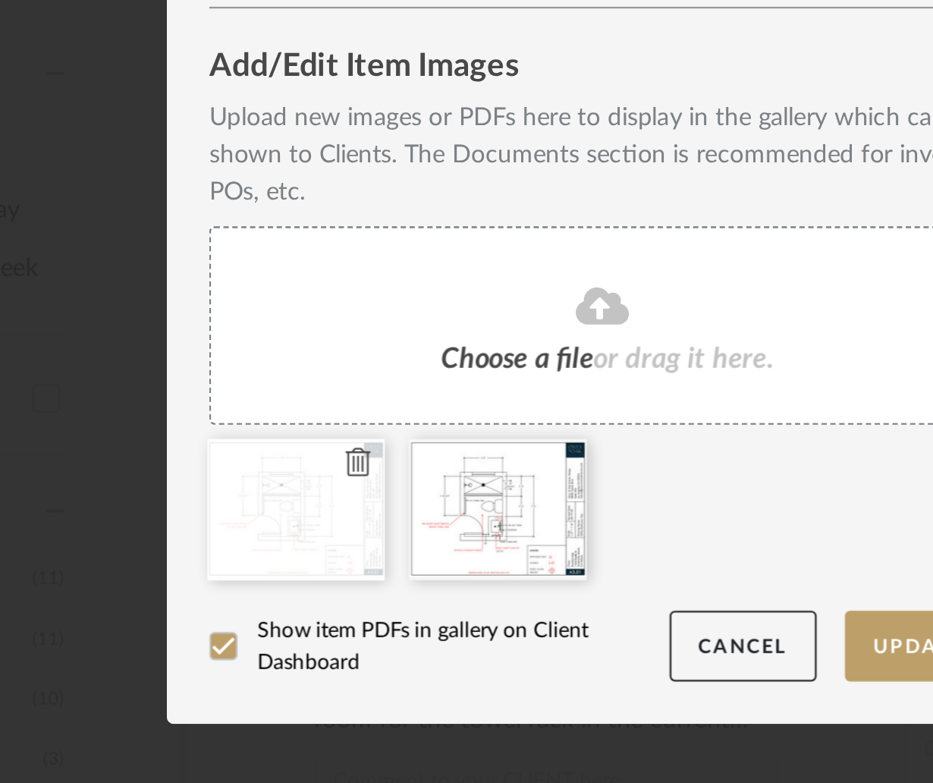
click at [357, 568] on icon at bounding box center [362, 572] width 11 height 12
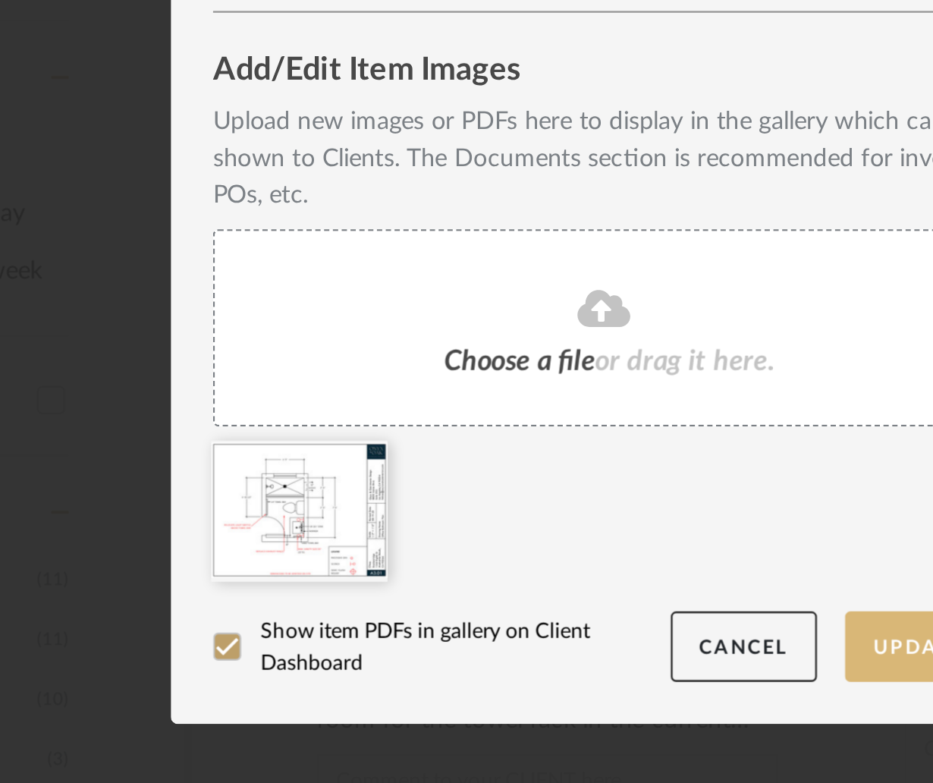
click at [574, 649] on button "Update" at bounding box center [603, 651] width 65 height 31
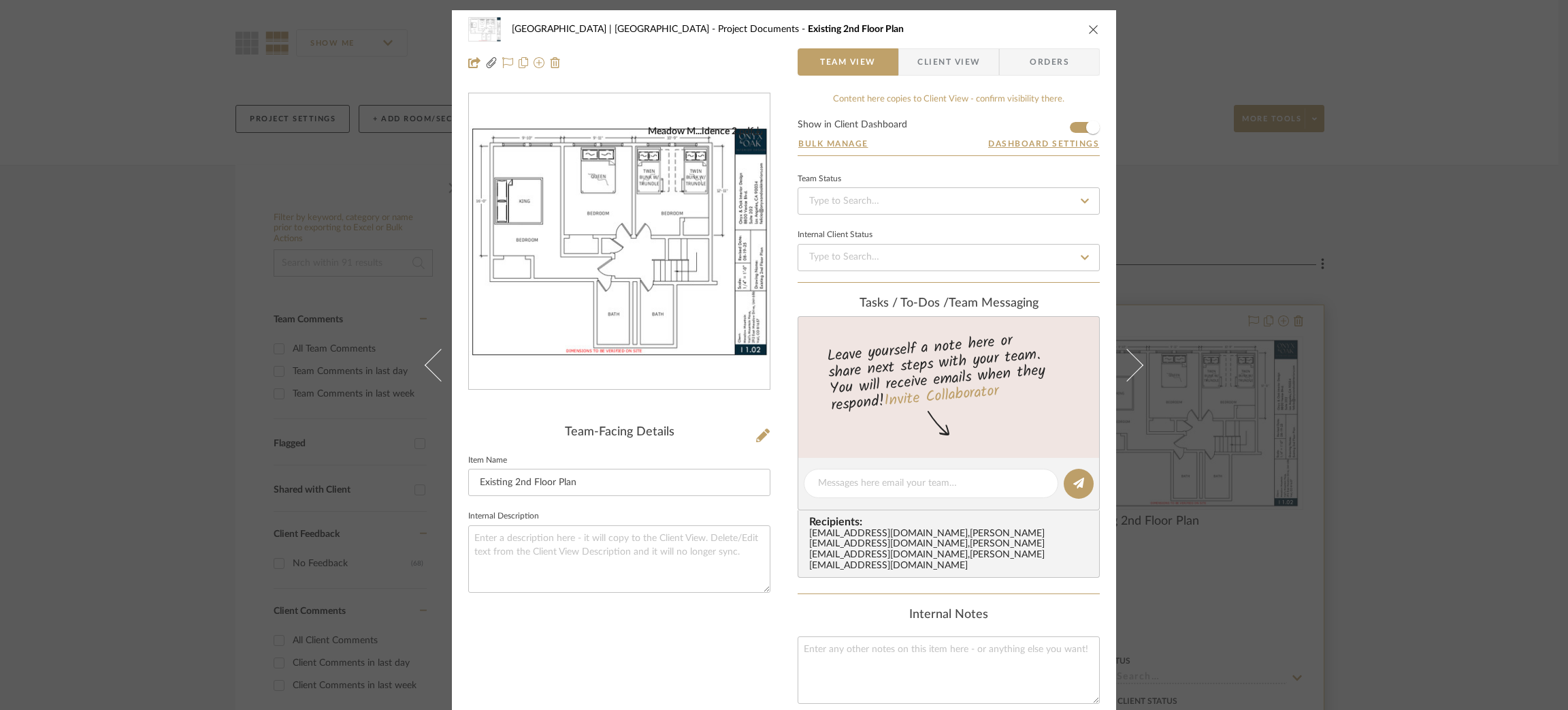
click at [1235, 276] on div "Meadow Mountain | Vail Valley Project Documents Existing 2nd Floor Plan Team Vi…" at bounding box center [784, 355] width 1568 height 710
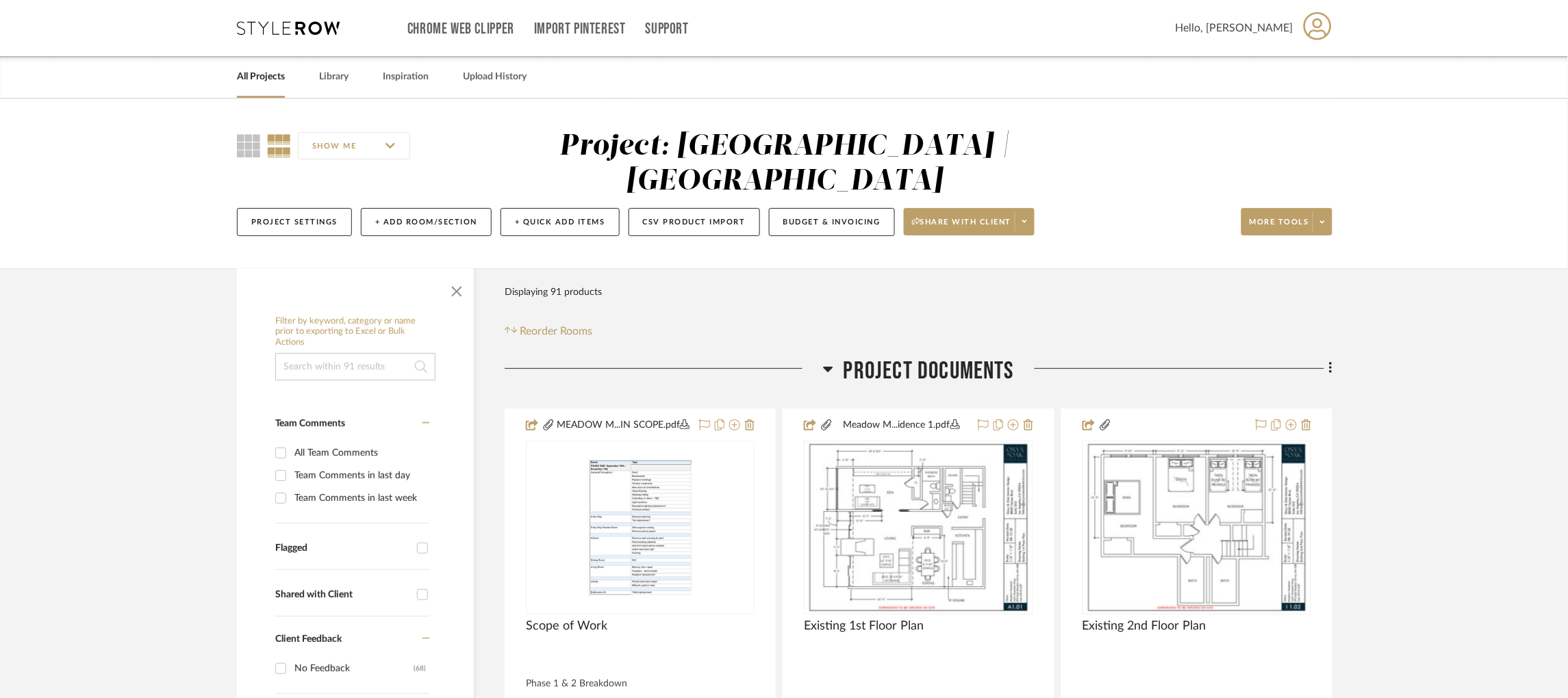
click at [281, 24] on icon at bounding box center [289, 28] width 103 height 14
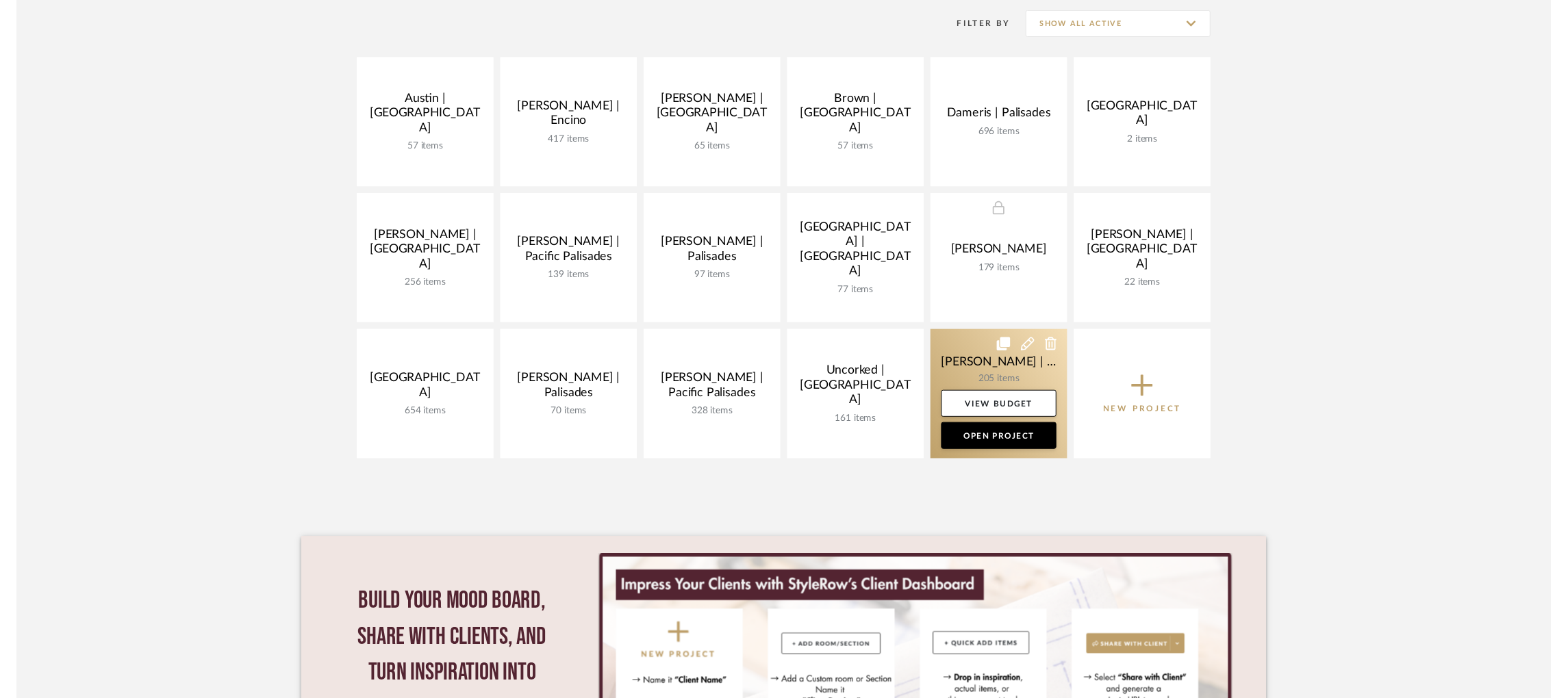
scroll to position [308, 0]
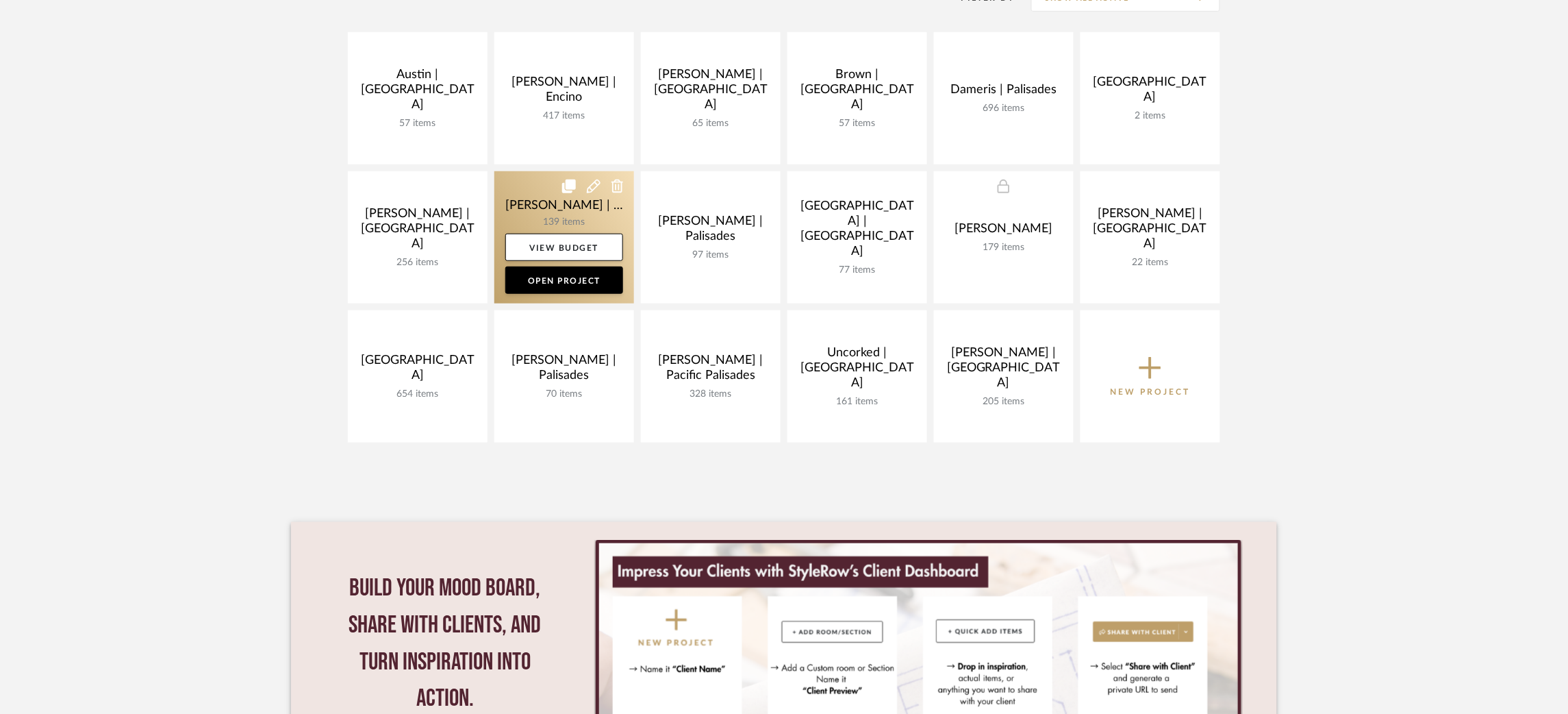
click at [514, 195] on link at bounding box center [564, 237] width 140 height 132
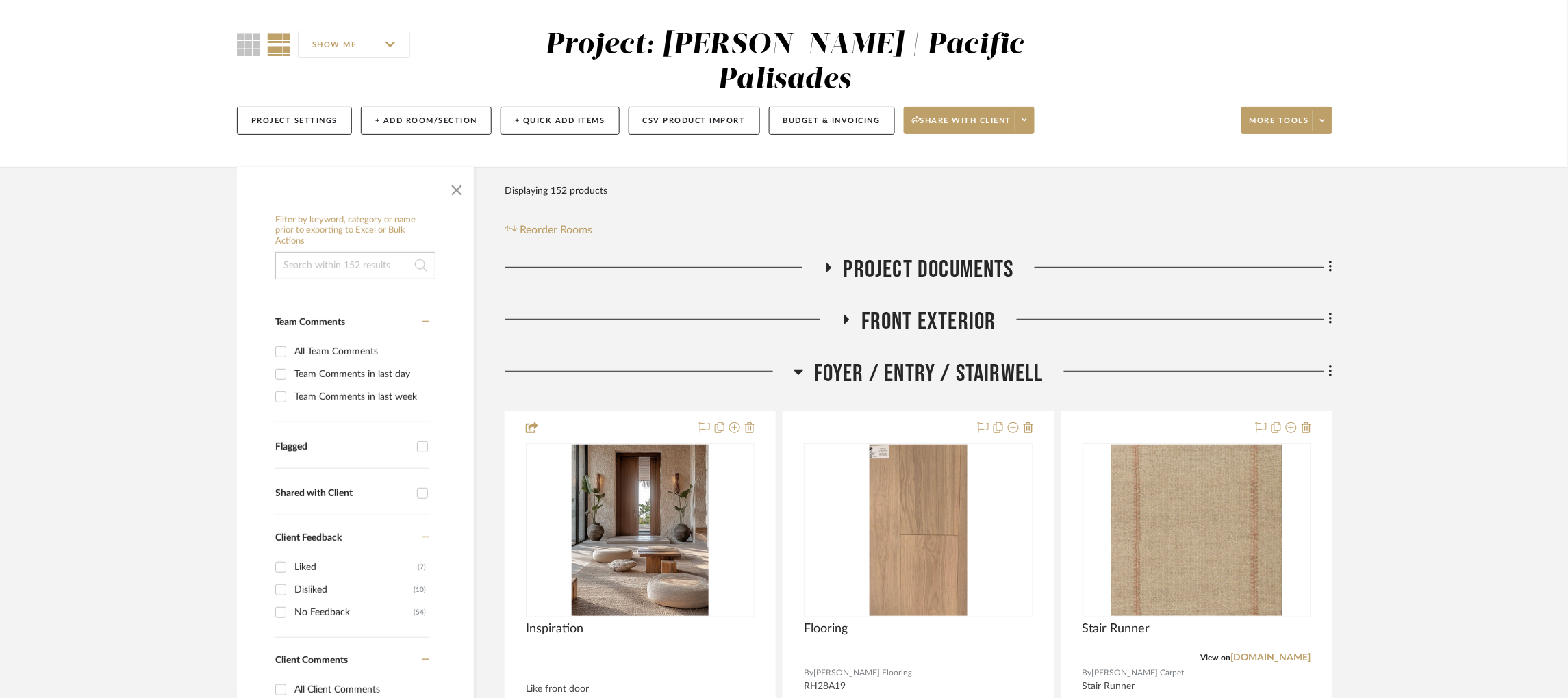
scroll to position [103, 0]
click at [791, 358] on div at bounding box center [649, 375] width 289 height 35
click at [826, 254] on h3 "Project Documents" at bounding box center [918, 269] width 191 height 30
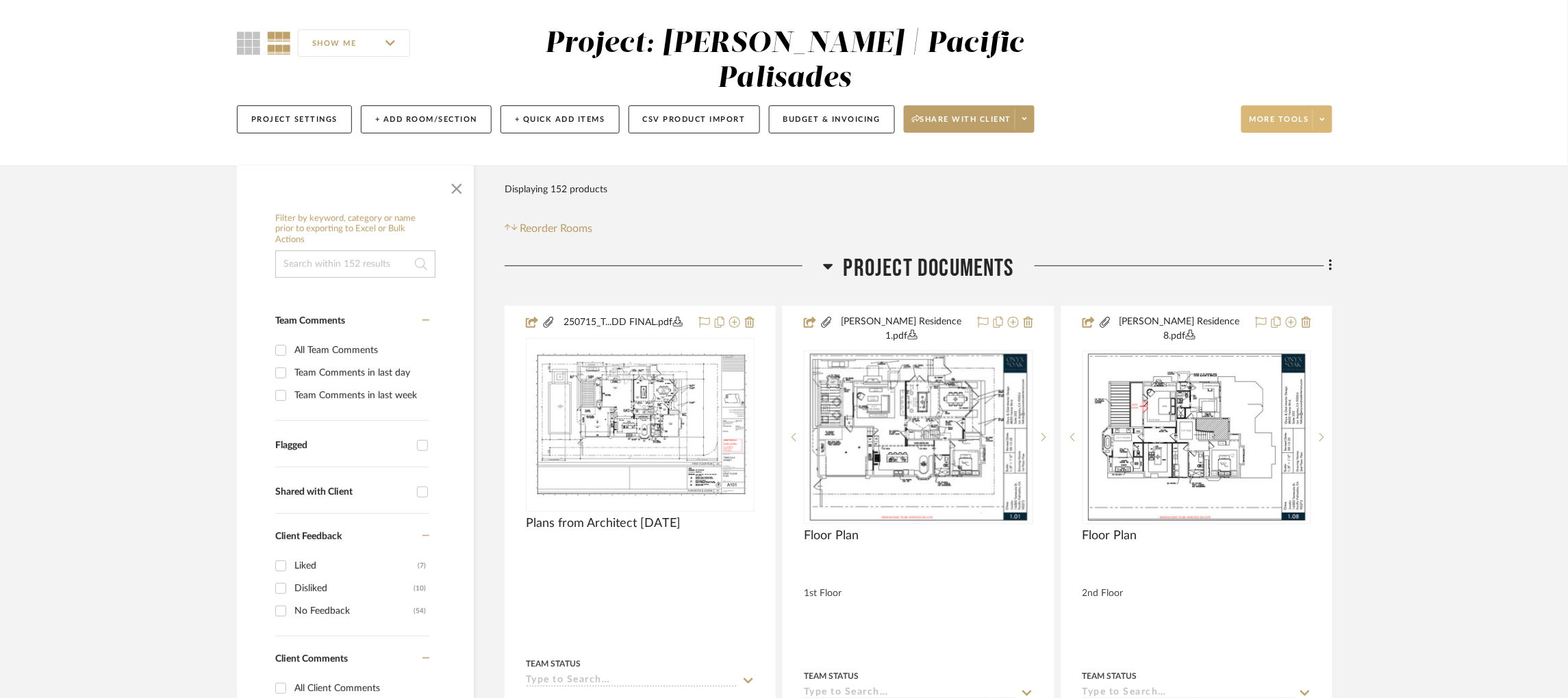
click at [1330, 109] on span at bounding box center [1322, 119] width 19 height 21
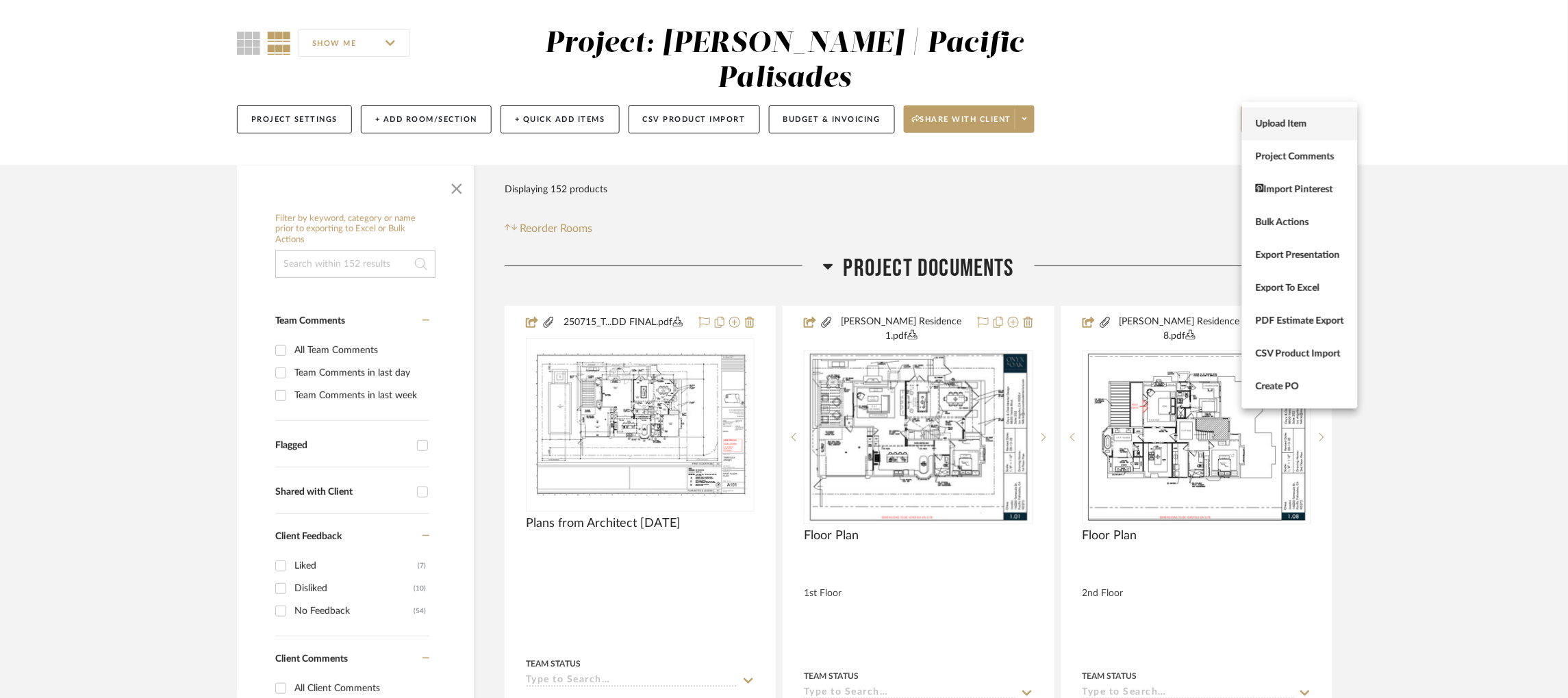
click at [1297, 131] on button "Upload Item" at bounding box center [1300, 124] width 115 height 32
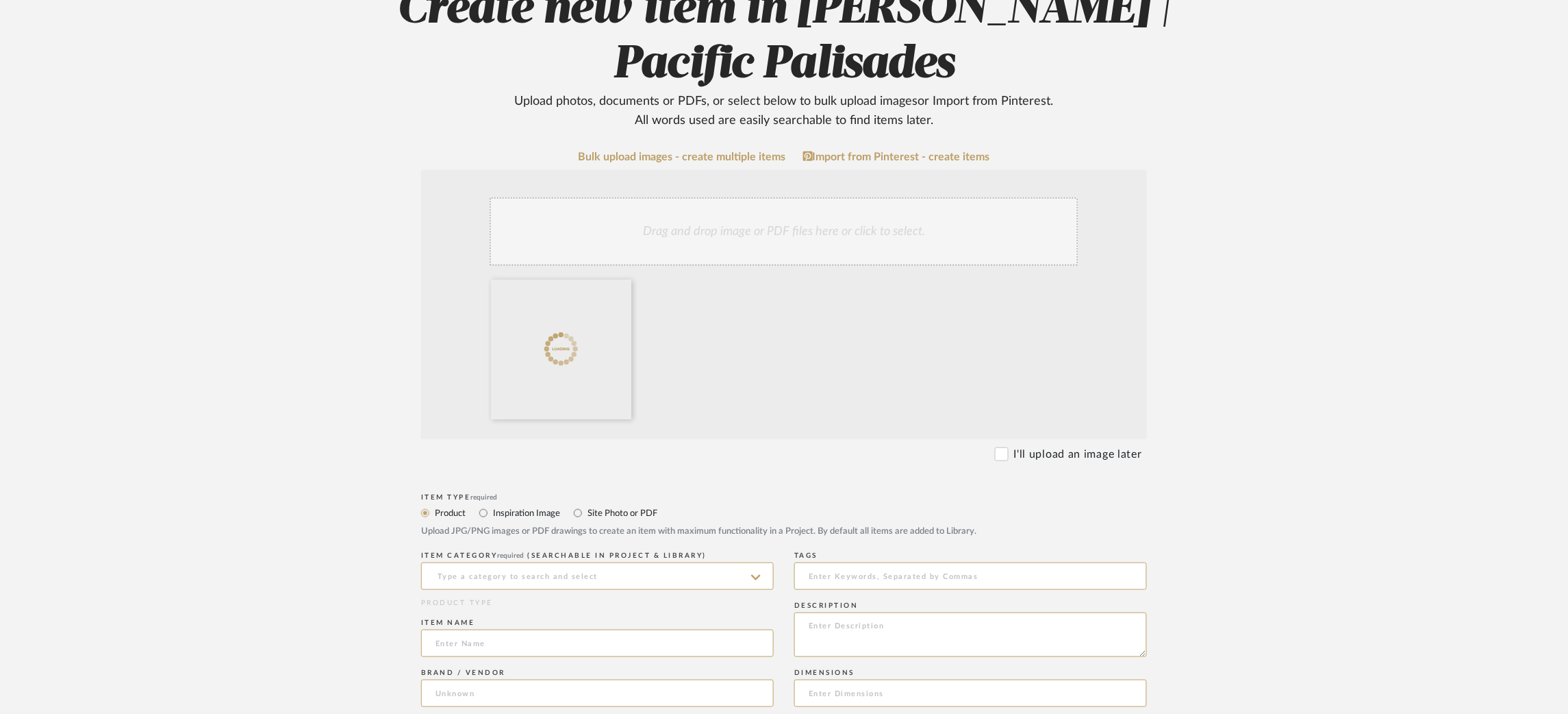
scroll to position [206, 0]
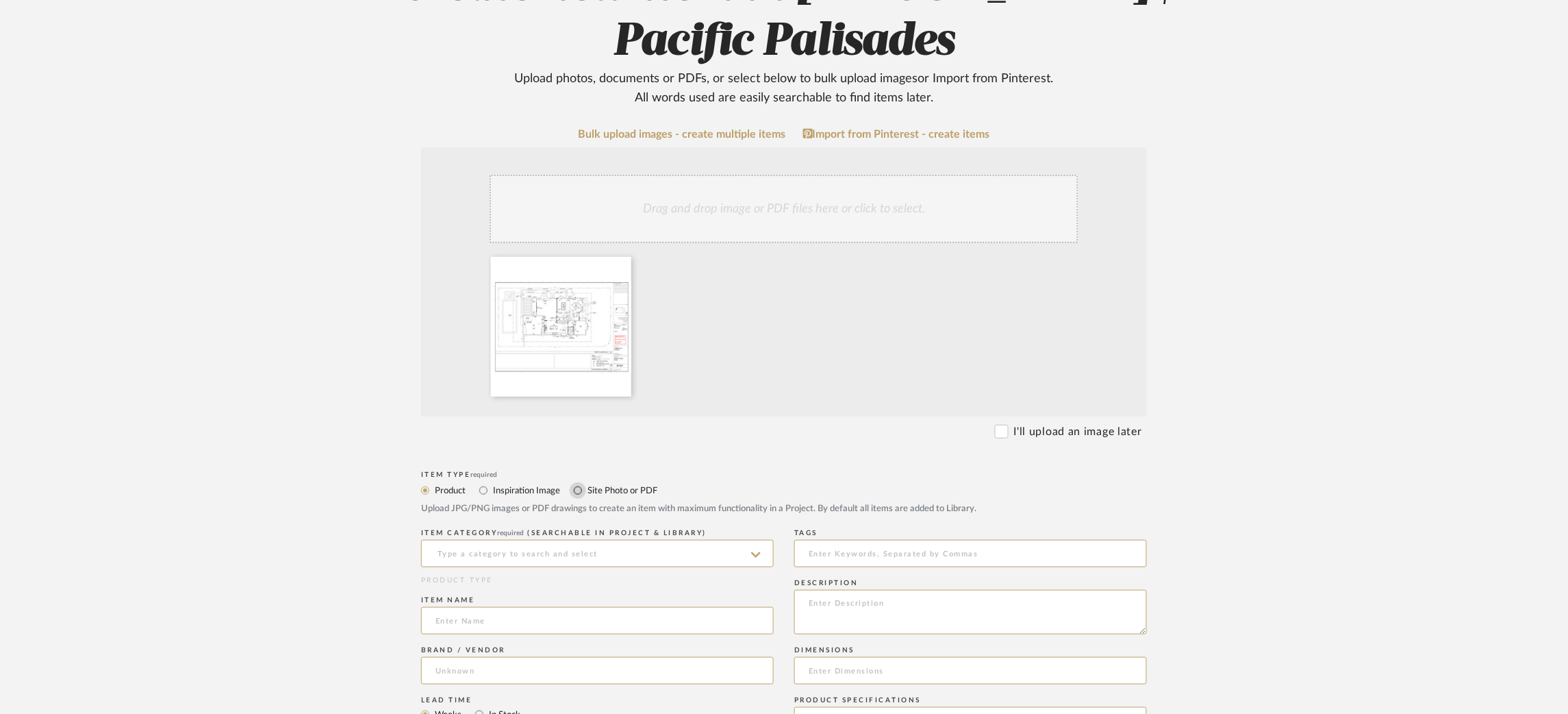
click at [577, 489] on input "Site Photo or PDF" at bounding box center [577, 490] width 16 height 16
radio input "true"
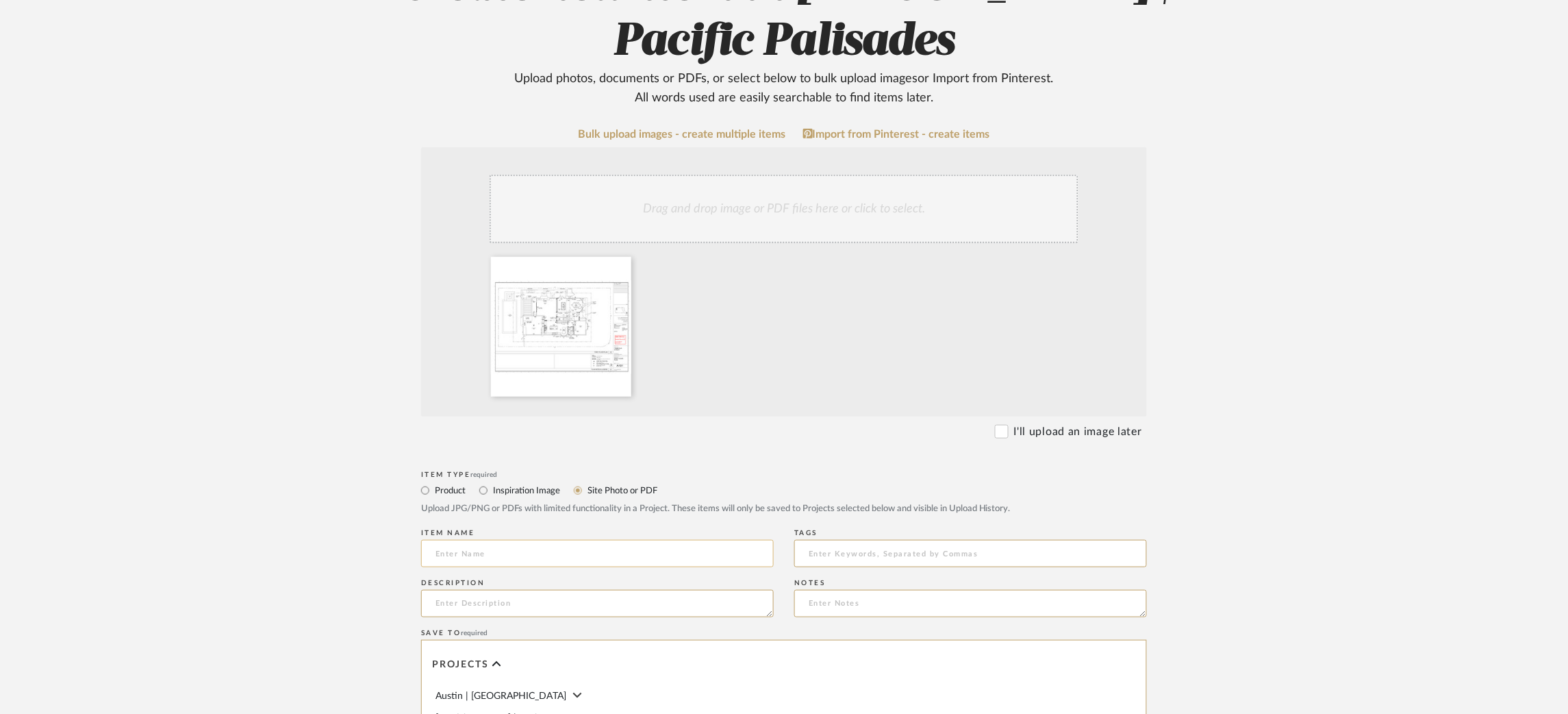
click at [496, 555] on input at bounding box center [597, 553] width 353 height 27
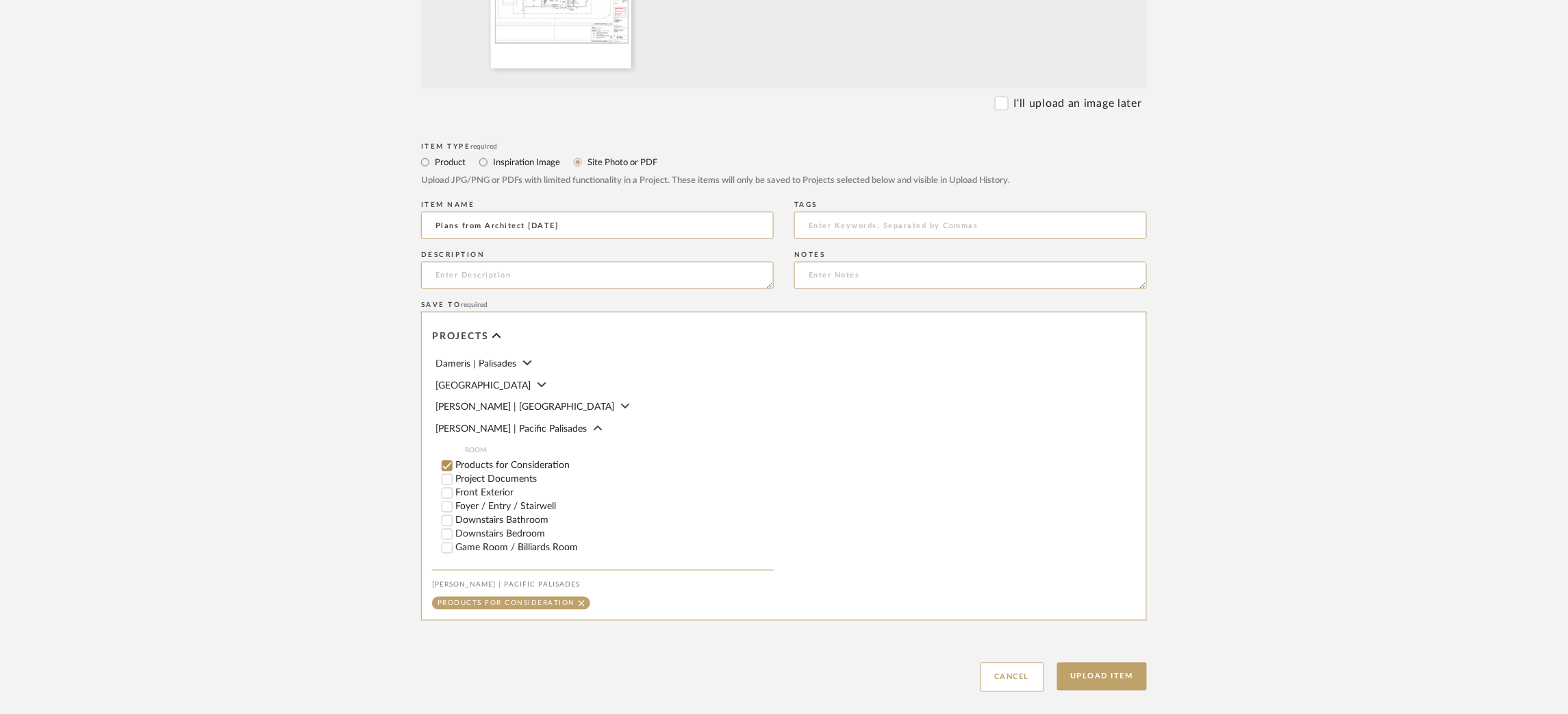
scroll to position [114, 0]
type input "Plans from Architect 8/19/25"
click at [448, 461] on input "Project Documents" at bounding box center [447, 456] width 14 height 14
checkbox input "false"
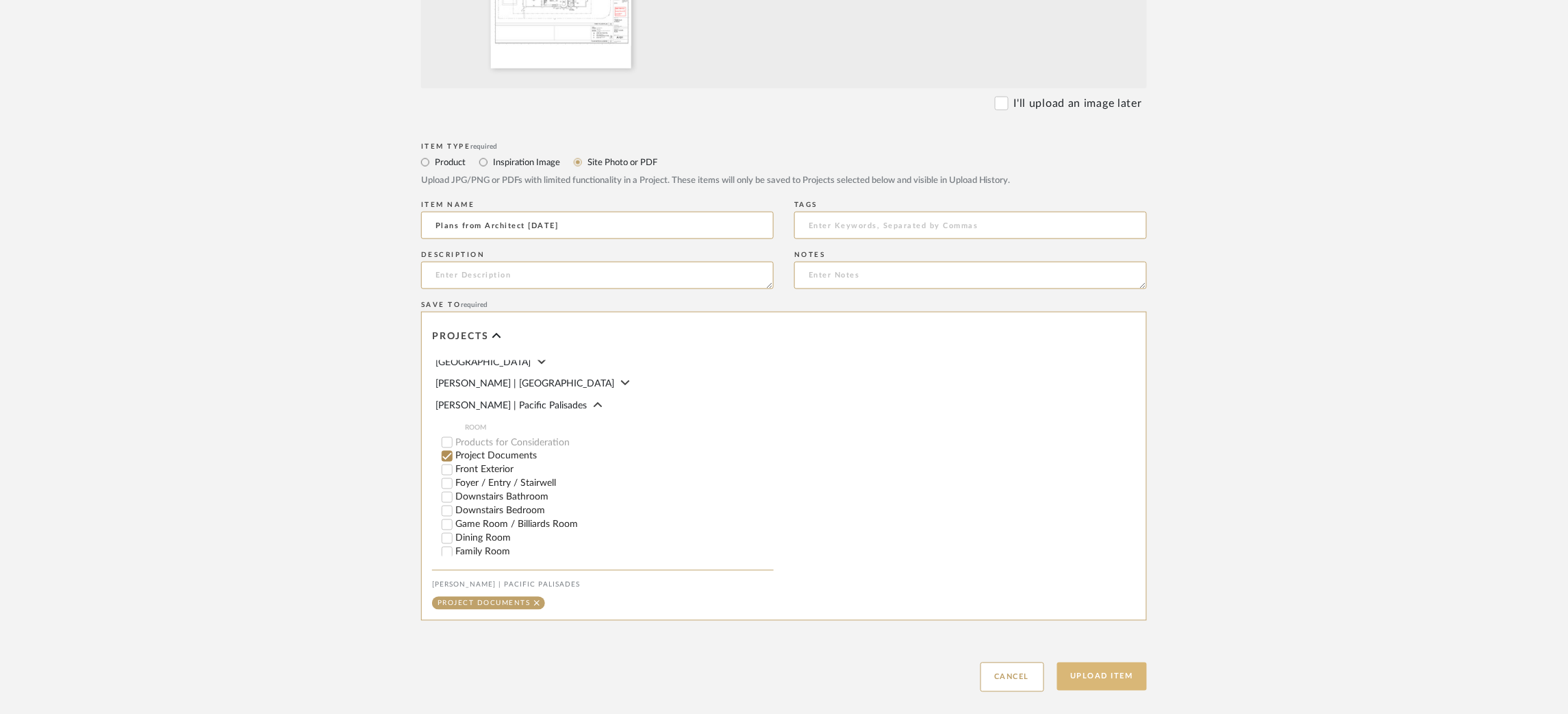
click at [1094, 682] on button "Upload Item" at bounding box center [1102, 676] width 90 height 28
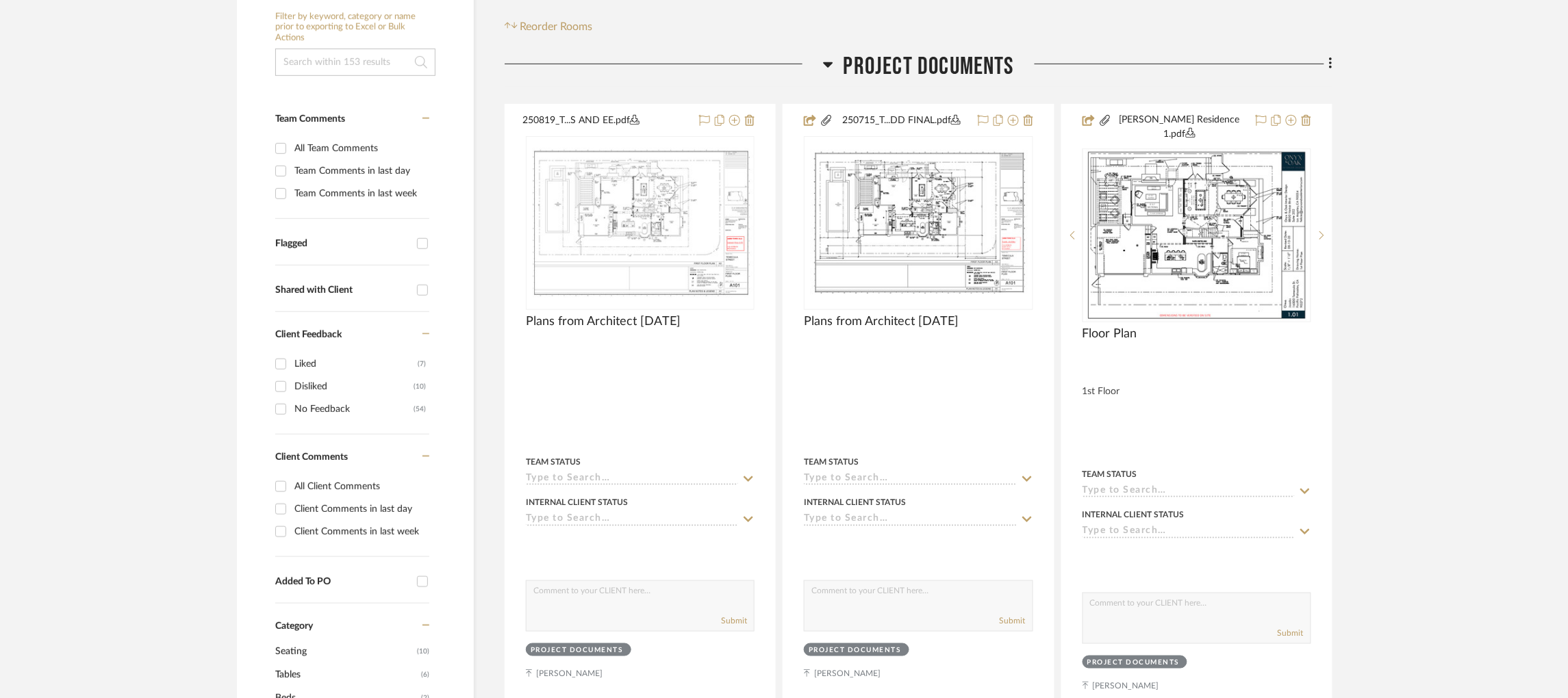
scroll to position [322, 0]
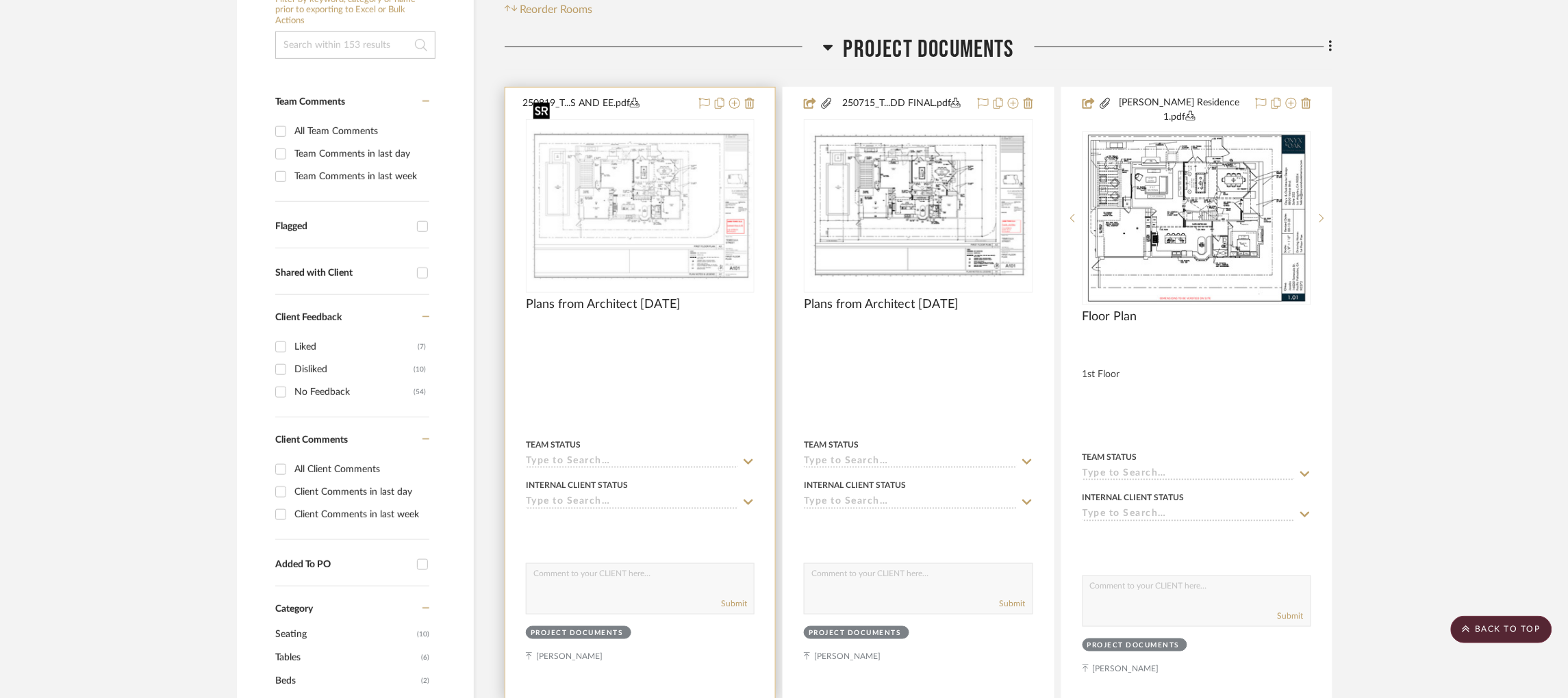
click at [696, 163] on img "0" at bounding box center [640, 206] width 226 height 151
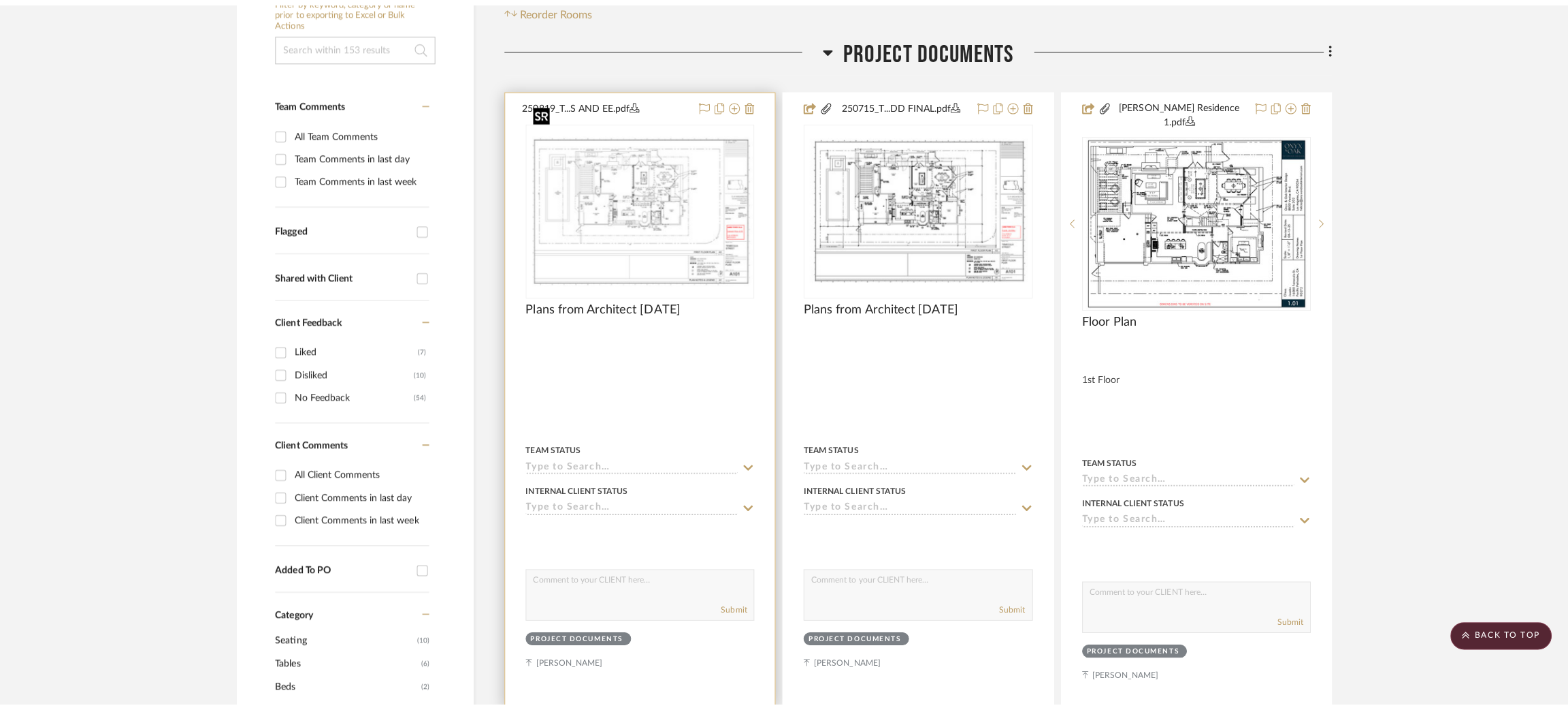
scroll to position [0, 0]
